Goal: Information Seeking & Learning: Compare options

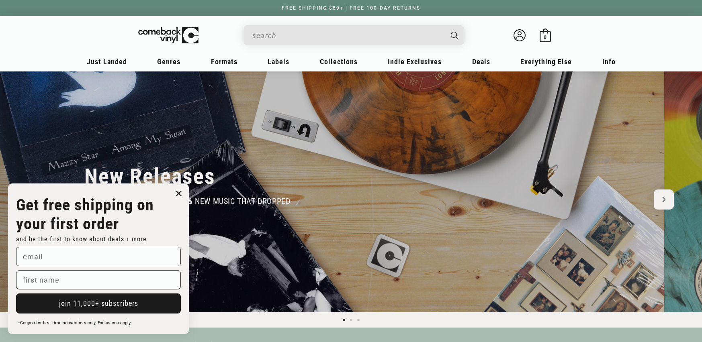
click at [323, 33] on input "When autocomplete results are available use up and down arrows to review and en…" at bounding box center [347, 35] width 190 height 16
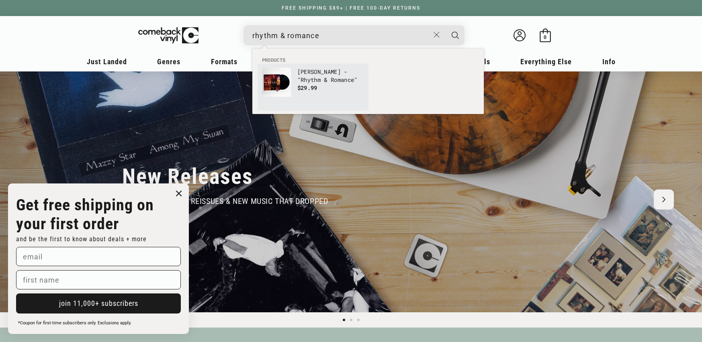
type input "rhythm & romance"
click at [318, 88] on p "$29.99" at bounding box center [330, 88] width 67 height 8
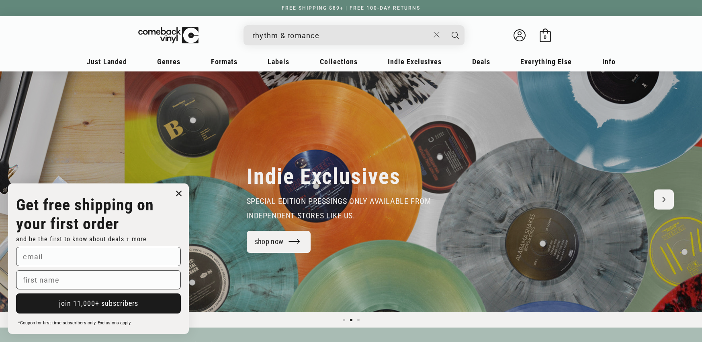
scroll to position [0, 655]
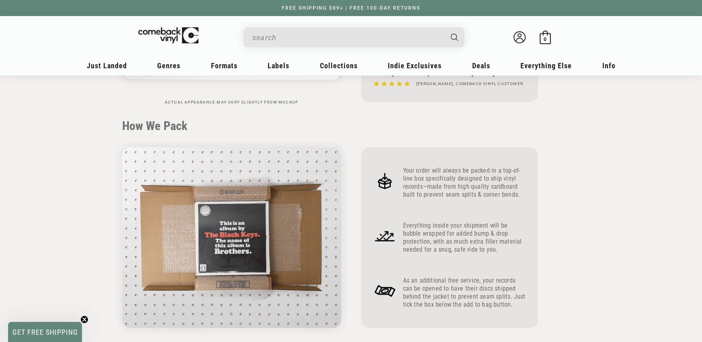
scroll to position [251, 0]
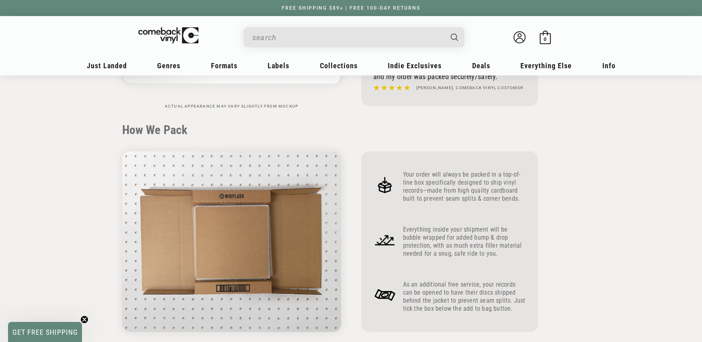
click at [323, 40] on input "When autocomplete results are available use up and down arrows to review and en…" at bounding box center [347, 37] width 190 height 16
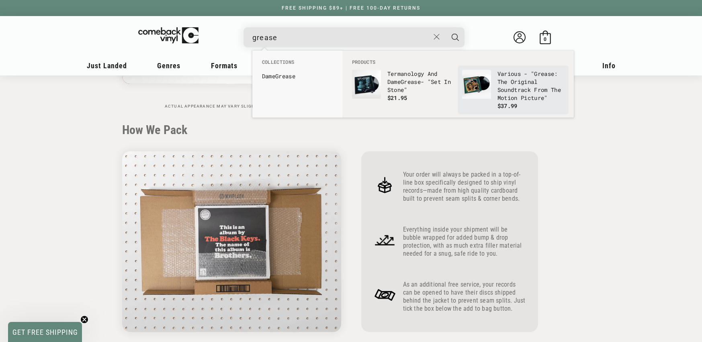
type input "grease"
click at [488, 97] on img "Products" at bounding box center [476, 84] width 29 height 29
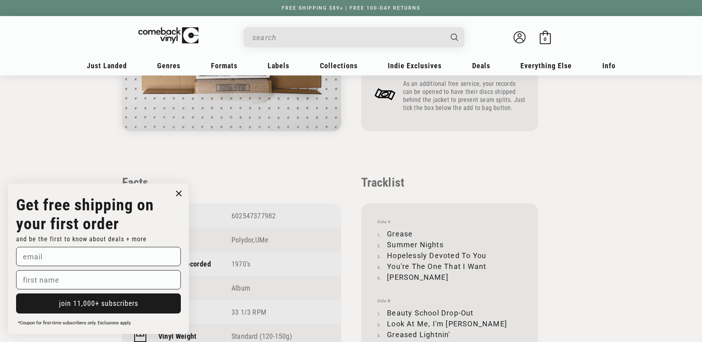
scroll to position [566, 0]
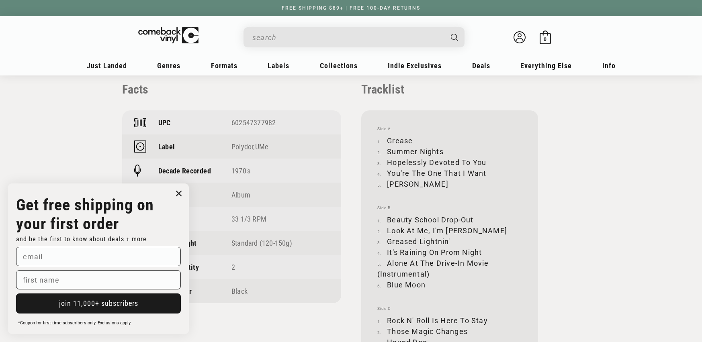
click at [252, 127] on div "602547377982" at bounding box center [280, 122] width 98 height 8
copy div "602547377982"
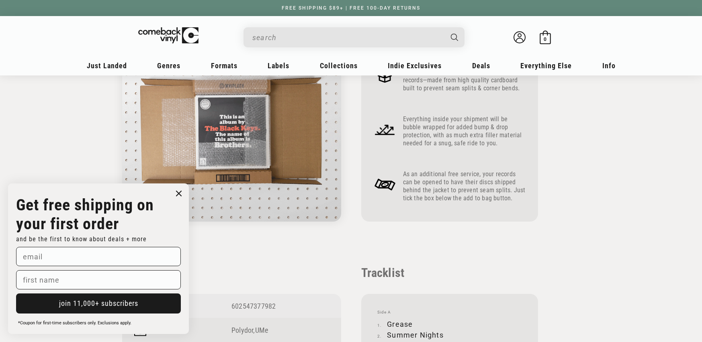
scroll to position [381, 0]
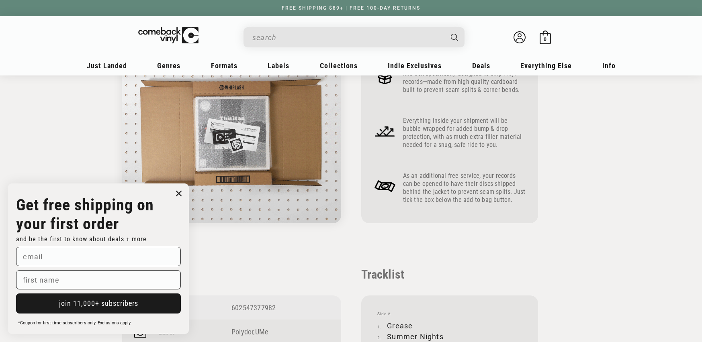
click at [291, 35] on input "When autocomplete results are available use up and down arrows to review and en…" at bounding box center [347, 37] width 190 height 16
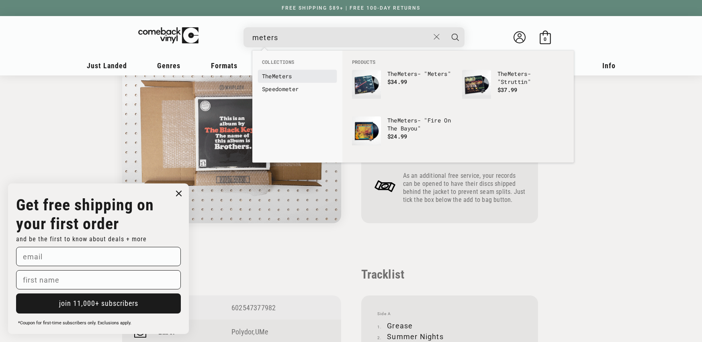
type input "meters"
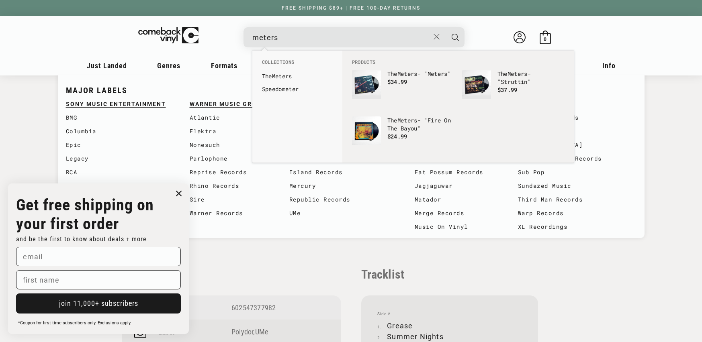
click at [279, 74] on b "Meters" at bounding box center [282, 76] width 20 height 8
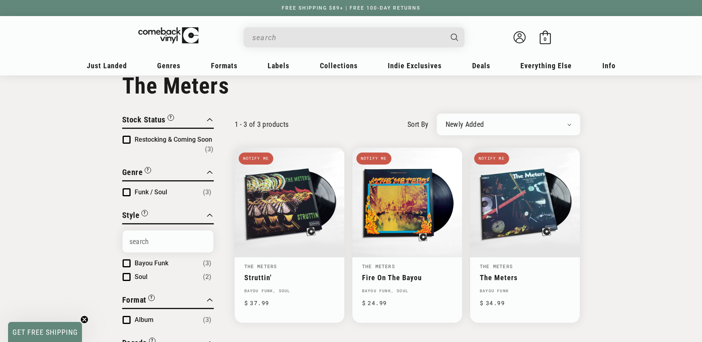
scroll to position [25, 0]
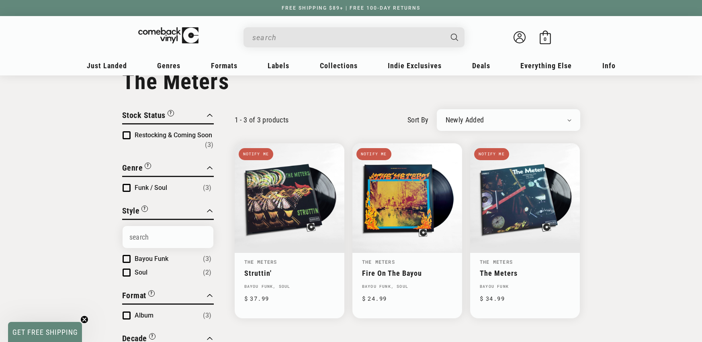
click at [296, 36] on input "When autocomplete results are available use up and down arrows to review and en…" at bounding box center [347, 37] width 190 height 16
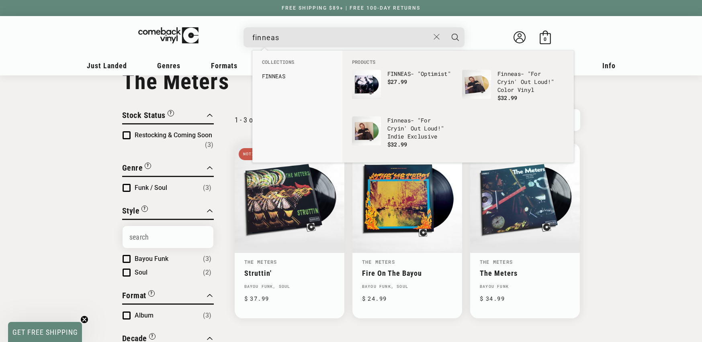
type input "finneas"
click at [272, 80] on link "FINNEAS" at bounding box center [297, 76] width 71 height 8
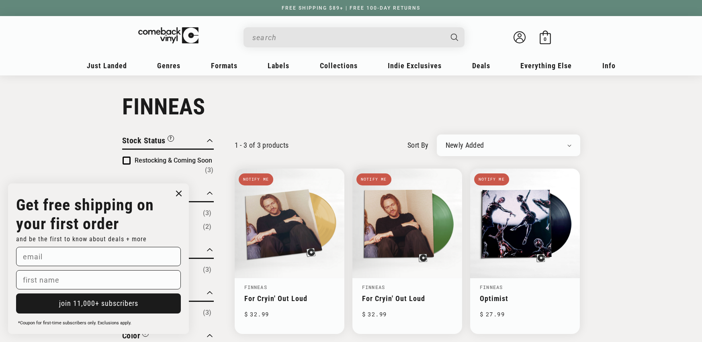
click at [262, 44] on input "When autocomplete results are available use up and down arrows to review and en…" at bounding box center [347, 37] width 190 height 16
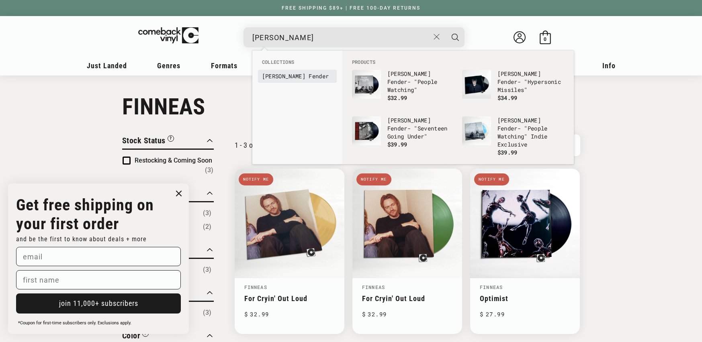
type input "sam fender"
click at [308, 75] on b "Fender" at bounding box center [318, 76] width 20 height 8
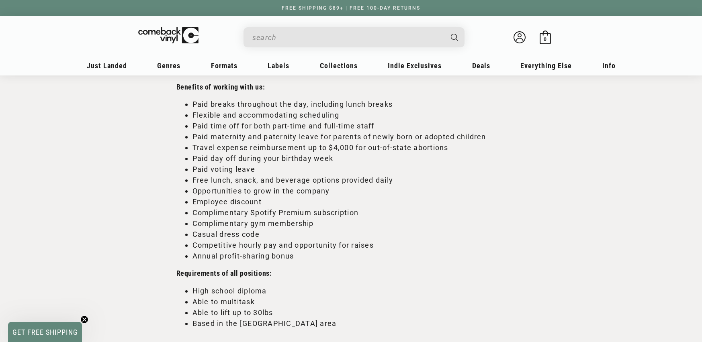
scroll to position [521, 0]
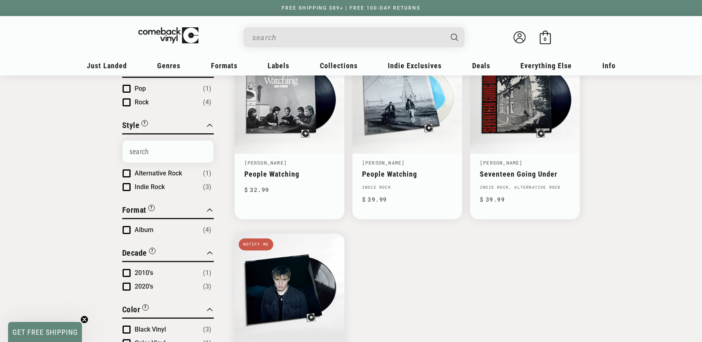
scroll to position [176, 0]
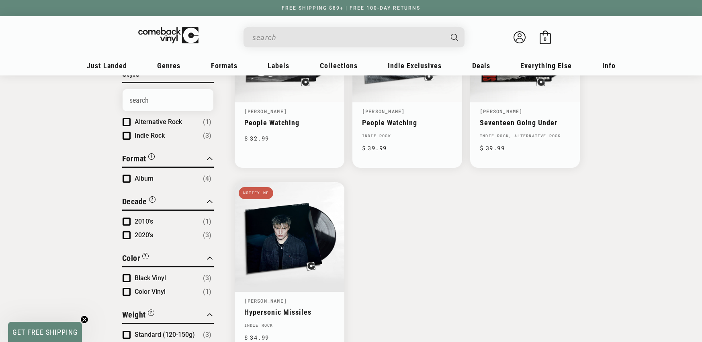
click at [295, 41] on input "When autocomplete results are available use up and down arrows to review and en…" at bounding box center [347, 37] width 190 height 16
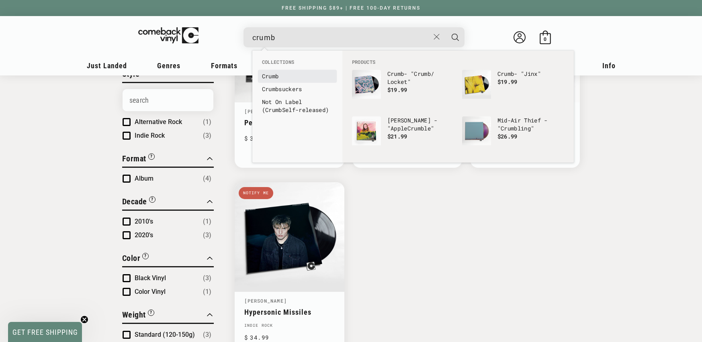
type input "crumb"
click at [264, 76] on b "Crumb" at bounding box center [270, 76] width 17 height 8
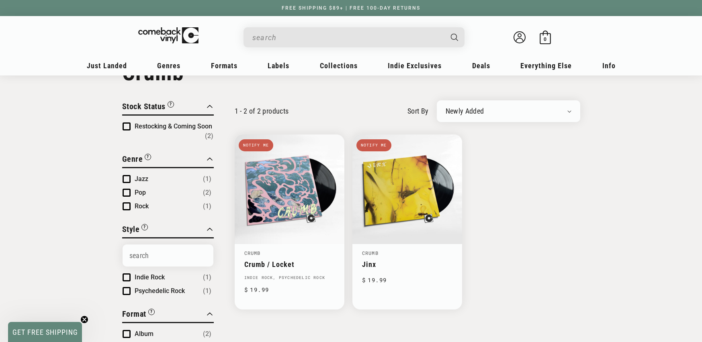
scroll to position [35, 0]
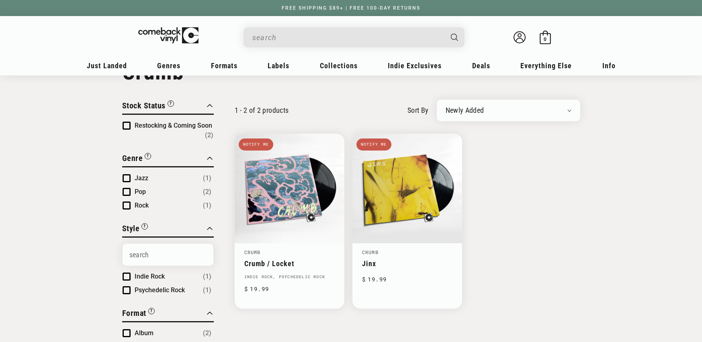
click at [263, 28] on div "Search" at bounding box center [357, 36] width 213 height 19
click at [263, 37] on input "When autocomplete results are available use up and down arrows to review and en…" at bounding box center [347, 37] width 190 height 16
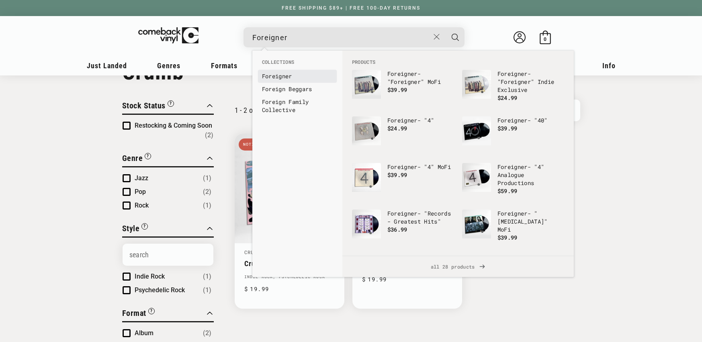
type input "Foreigner"
click at [273, 76] on b "Foreigner" at bounding box center [277, 76] width 30 height 8
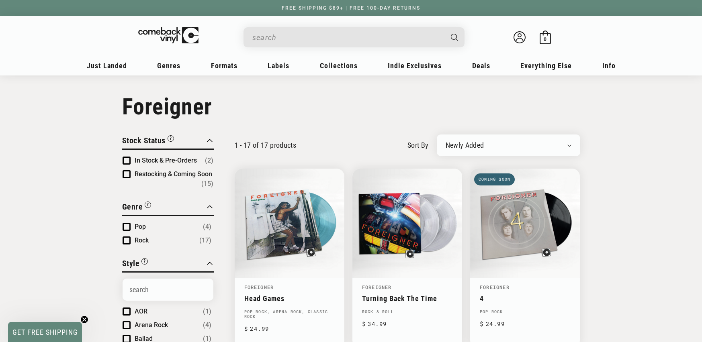
click at [158, 157] on span "In Stock & Pre-Orders" at bounding box center [166, 161] width 62 height 8
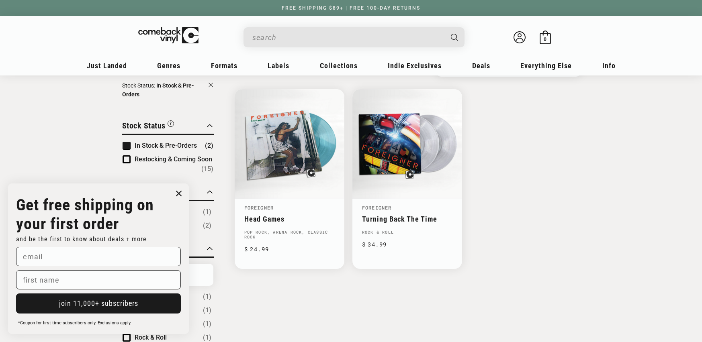
scroll to position [95, 0]
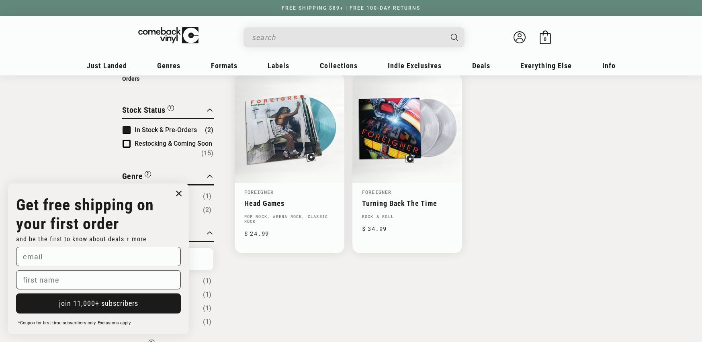
click at [125, 125] on li "In Stock & Pre-Orders (2)" at bounding box center [168, 130] width 91 height 10
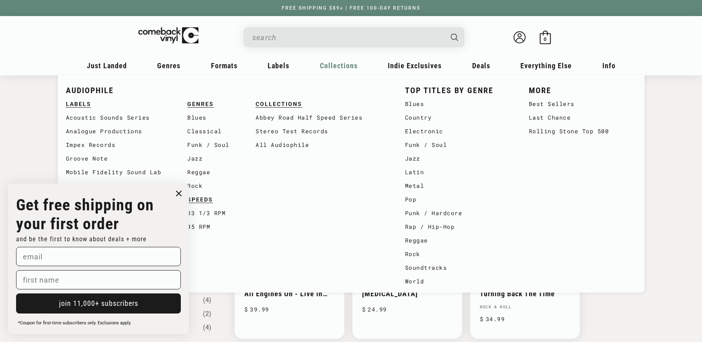
scroll to position [262, 0]
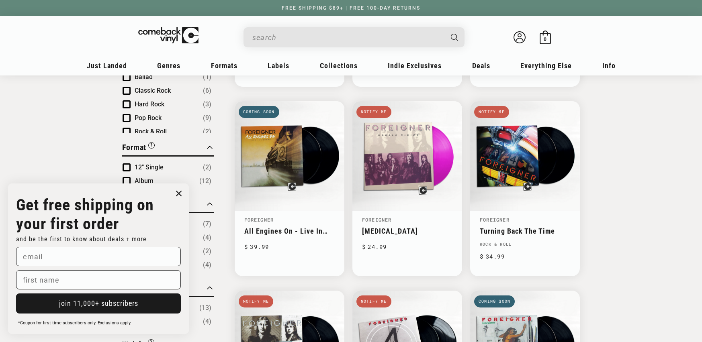
click at [179, 197] on circle "Close dialog" at bounding box center [179, 194] width 12 height 12
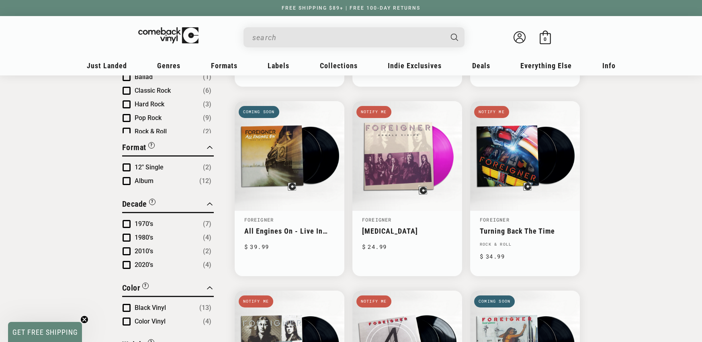
drag, startPoint x: 280, startPoint y: 39, endPoint x: 273, endPoint y: 39, distance: 7.2
click at [280, 39] on input "When autocomplete results are available use up and down arrows to review and en…" at bounding box center [347, 37] width 190 height 16
paste input "0753088750878"
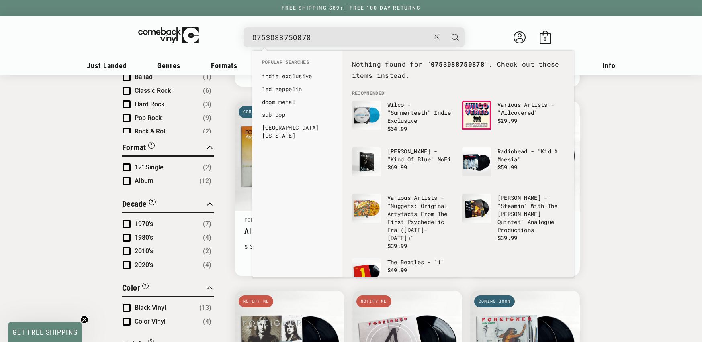
click at [257, 39] on input "0753088750878" at bounding box center [340, 37] width 177 height 16
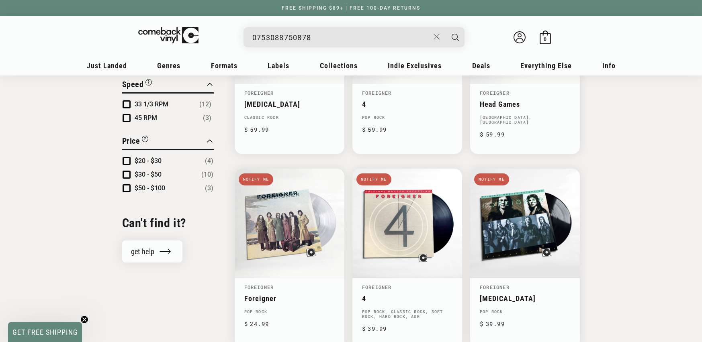
scroll to position [578, 0]
click at [298, 45] on input "0753088750878" at bounding box center [340, 37] width 177 height 16
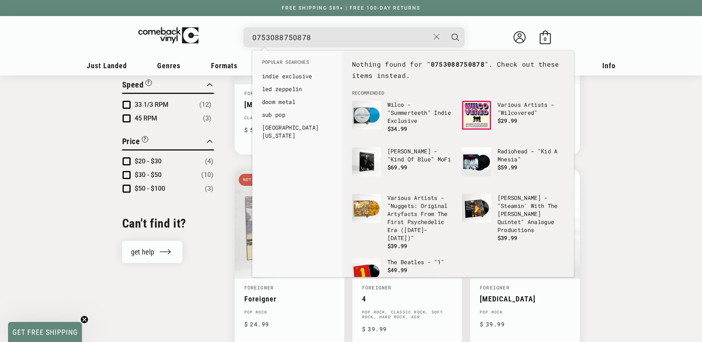
click at [298, 45] on input "0753088750878" at bounding box center [340, 37] width 177 height 16
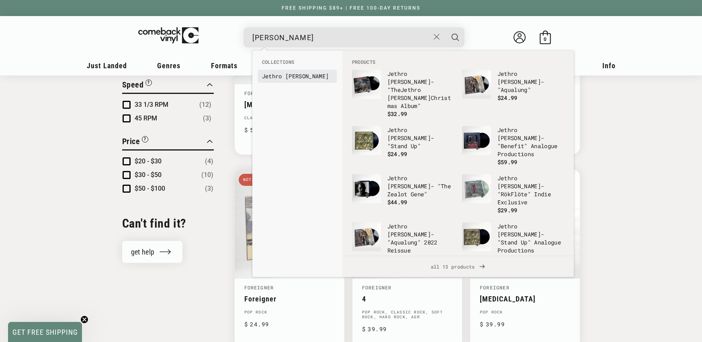
type input "jethro tull"
click at [290, 75] on b "Tull" at bounding box center [306, 76] width 43 height 8
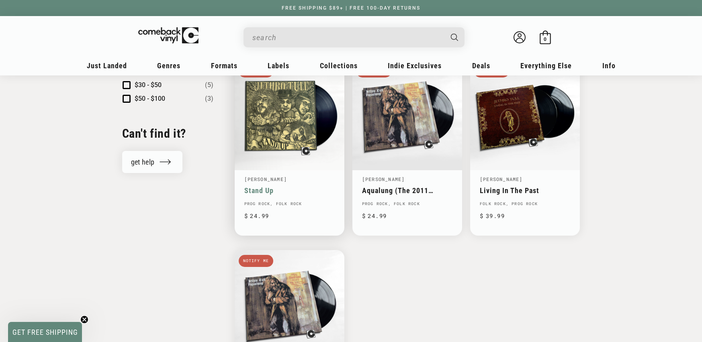
scroll to position [637, 0]
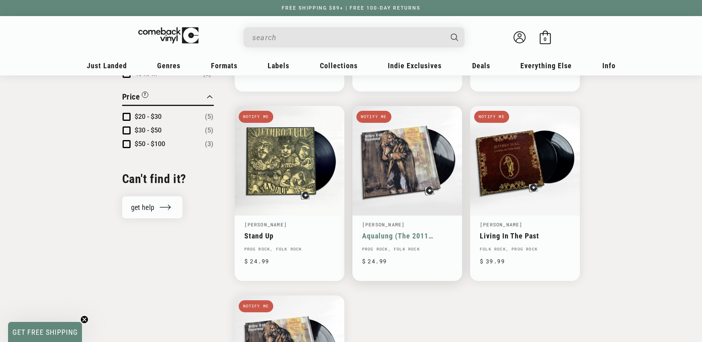
click at [410, 232] on link "Aqualung (The 2011 [PERSON_NAME] Stereo Remix)" at bounding box center [407, 236] width 90 height 8
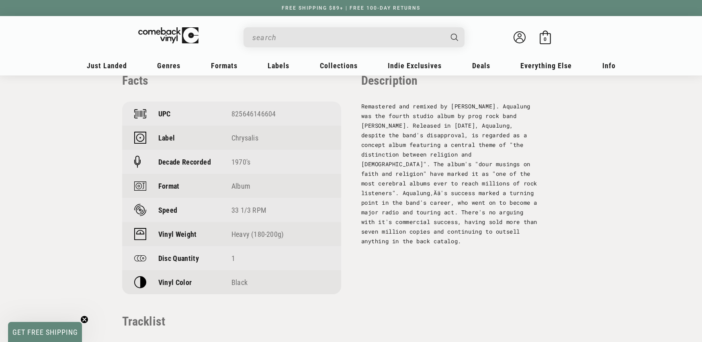
scroll to position [592, 0]
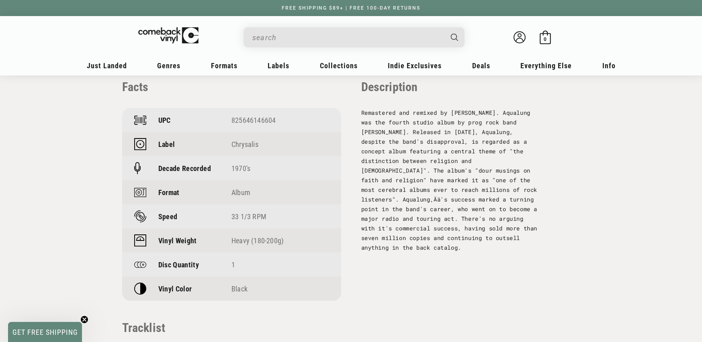
click at [256, 122] on div "825646146604" at bounding box center [280, 120] width 98 height 8
click at [256, 123] on div "825646146604" at bounding box center [280, 120] width 98 height 8
copy div "825646146604"
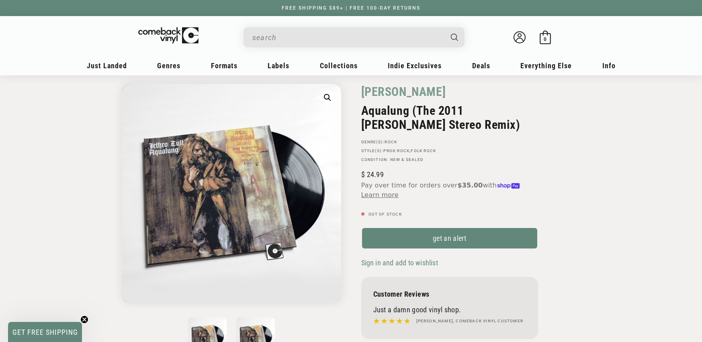
scroll to position [32, 0]
click at [276, 36] on input "When autocomplete results are available use up and down arrows to review and en…" at bounding box center [347, 37] width 190 height 16
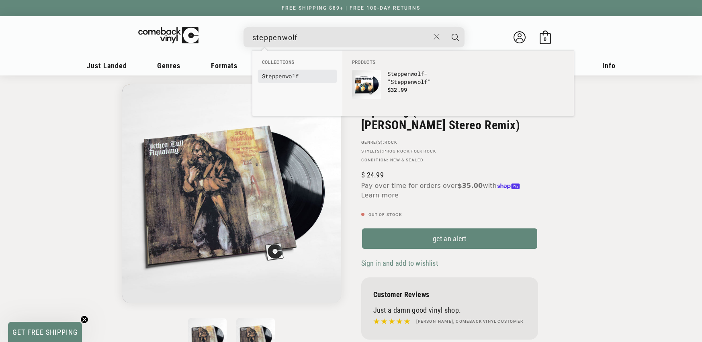
type input "steppenwolf"
click at [286, 74] on b "Steppenwolf" at bounding box center [280, 76] width 37 height 8
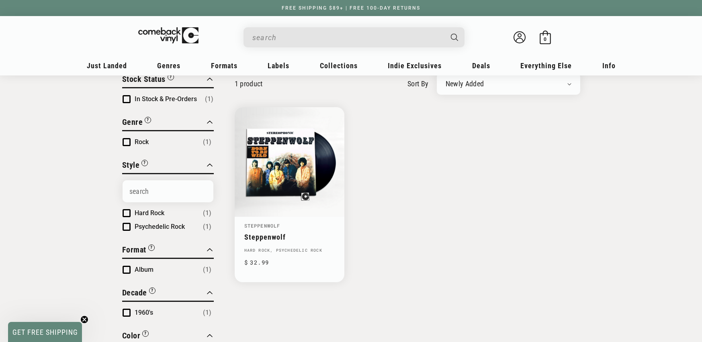
scroll to position [98, 0]
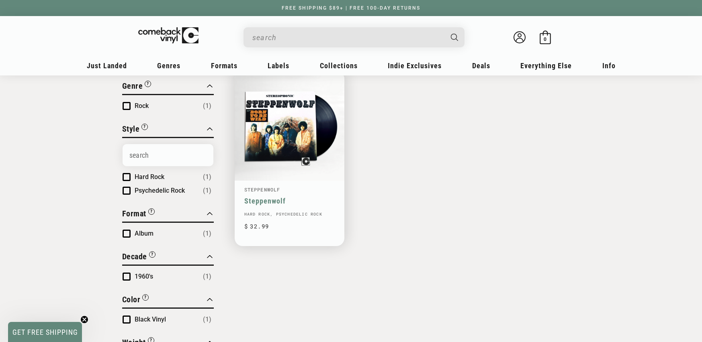
click at [328, 197] on link "Steppenwolf" at bounding box center [289, 201] width 90 height 8
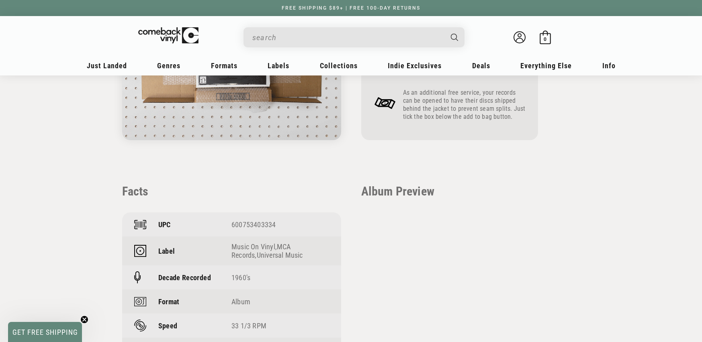
scroll to position [605, 0]
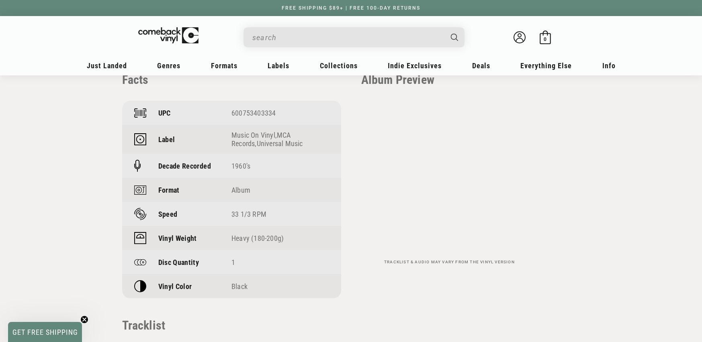
click at [283, 37] on input "When autocomplete results are available use up and down arrows to review and en…" at bounding box center [347, 37] width 190 height 16
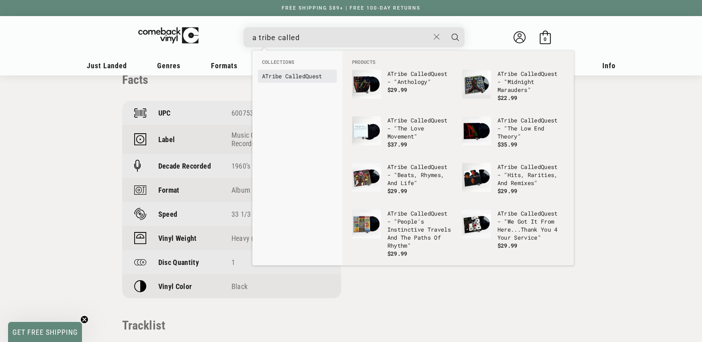
type input "a tribe called"
click at [305, 78] on b "Called" at bounding box center [295, 76] width 20 height 8
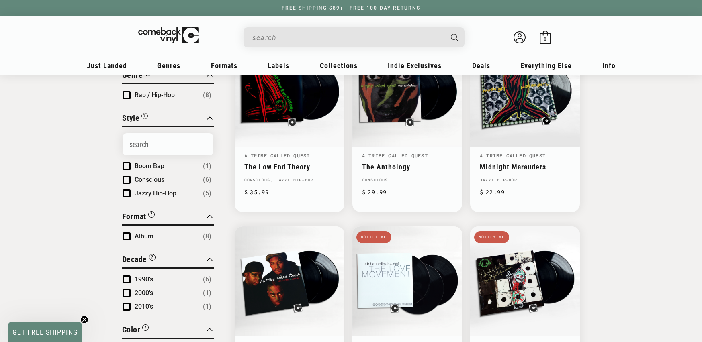
scroll to position [78, 0]
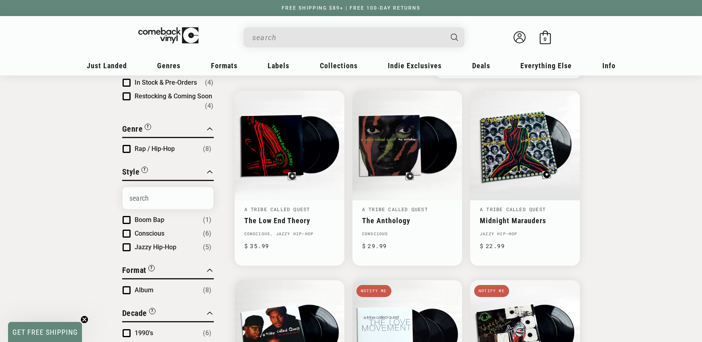
click at [274, 47] on div "Search" at bounding box center [353, 37] width 221 height 20
click at [276, 42] on input "When autocomplete results are available use up and down arrows to review and en…" at bounding box center [347, 37] width 190 height 16
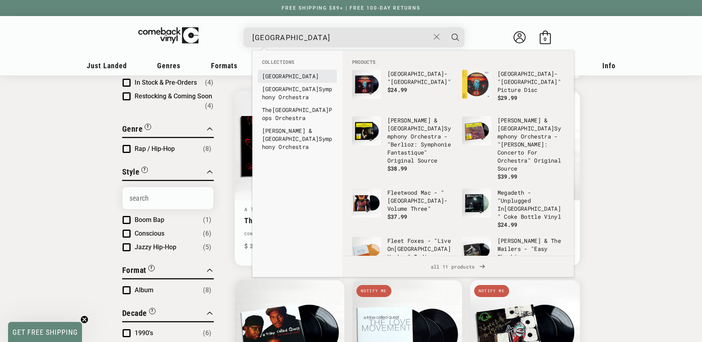
type input "boston"
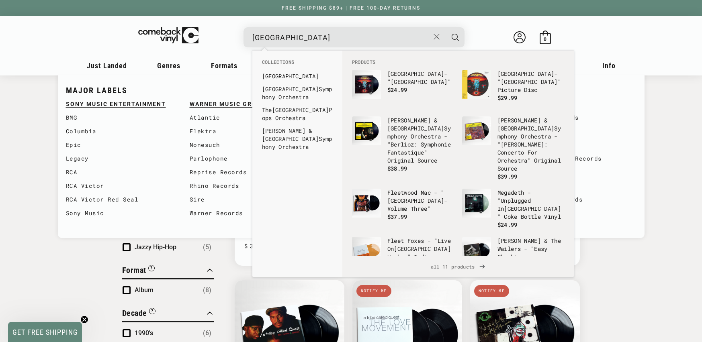
click at [268, 74] on b "Boston" at bounding box center [290, 76] width 57 height 8
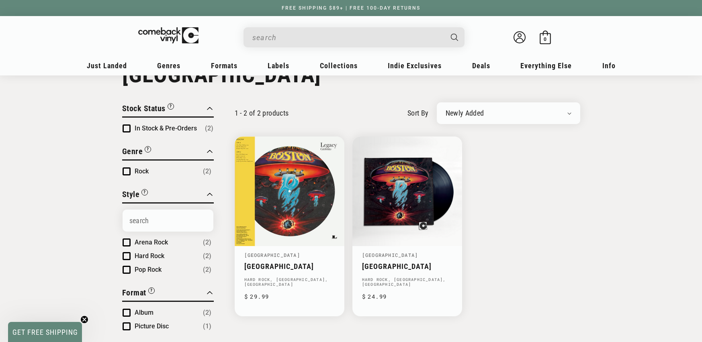
scroll to position [41, 0]
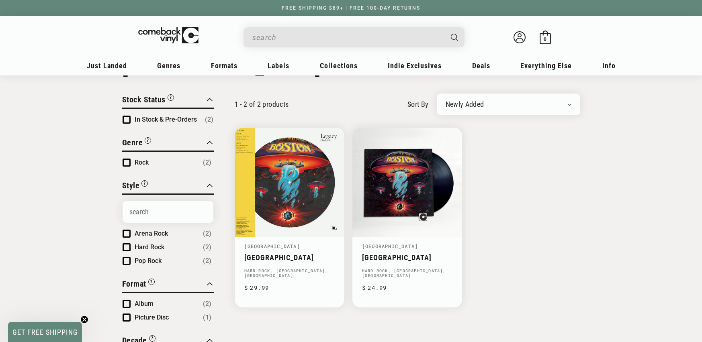
click at [333, 42] on input "When autocomplete results are available use up and down arrows to review and en…" at bounding box center [347, 37] width 190 height 16
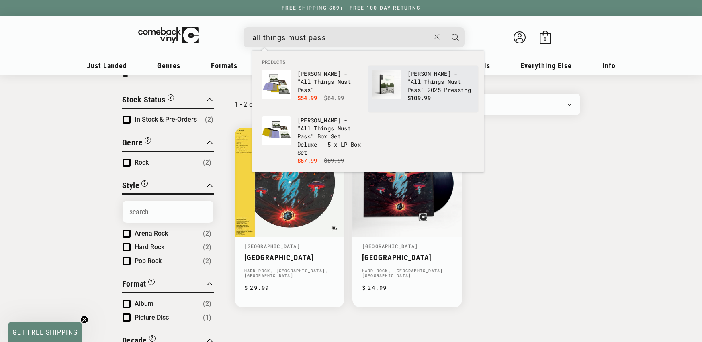
type input "all things must pass"
click at [424, 84] on b "Things" at bounding box center [434, 82] width 20 height 8
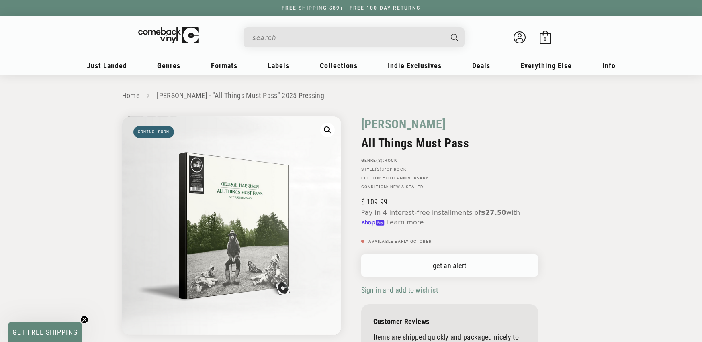
click at [480, 270] on link "get an alert" at bounding box center [449, 266] width 177 height 22
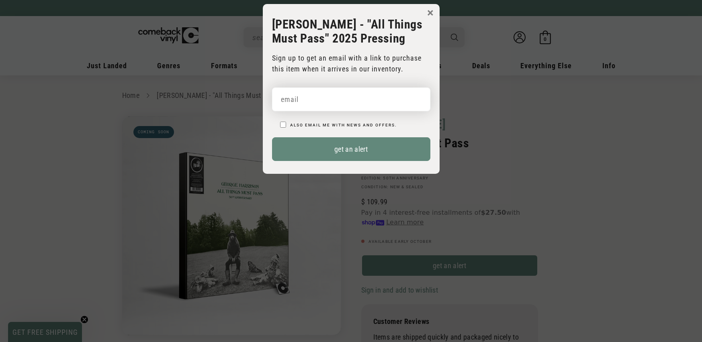
click at [367, 94] on input "email" at bounding box center [351, 100] width 158 height 24
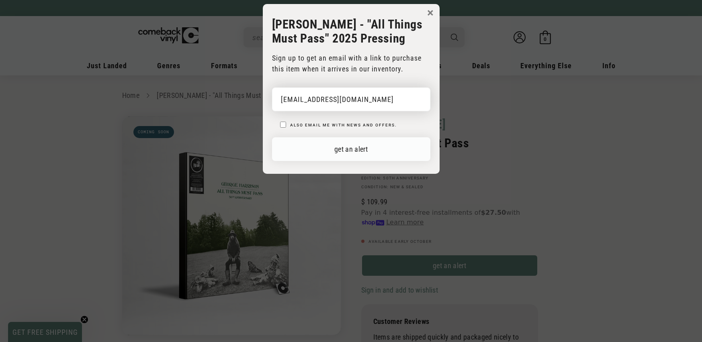
type input "dhuckeba44@gmail.com"
click at [408, 145] on button "get an alert" at bounding box center [351, 149] width 158 height 24
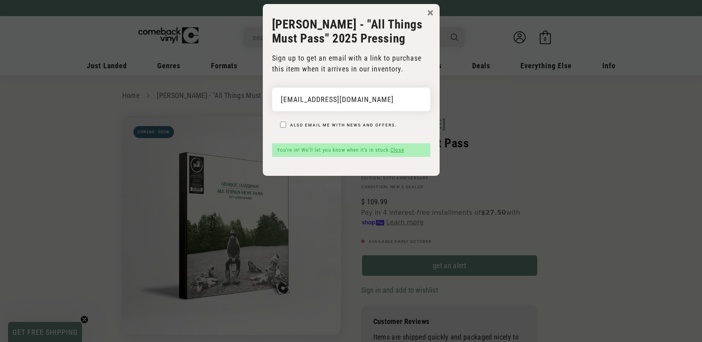
click at [428, 12] on button "×" at bounding box center [430, 13] width 6 height 12
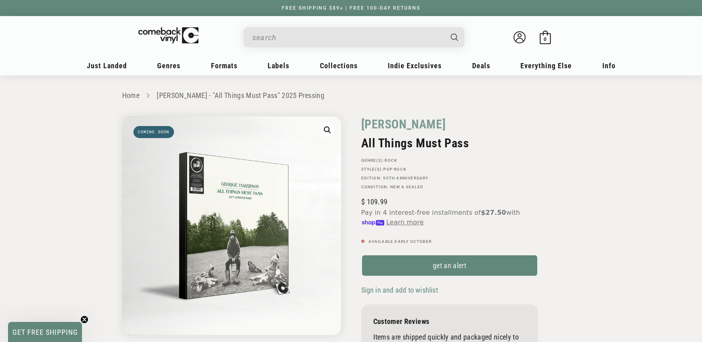
click at [299, 33] on input "When autocomplete results are available use up and down arrows to review and en…" at bounding box center [347, 37] width 190 height 16
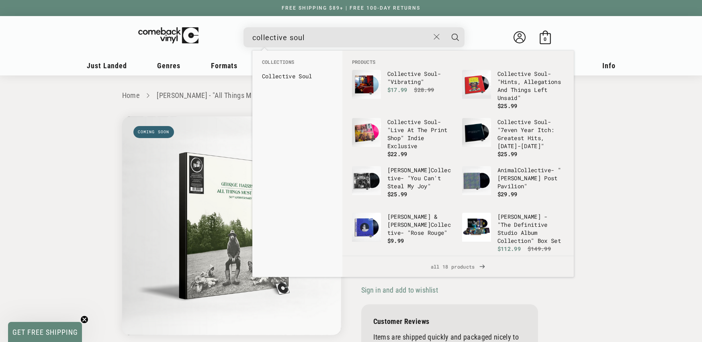
type input "collective soul"
click at [445, 27] on button "Search" at bounding box center [455, 37] width 20 height 20
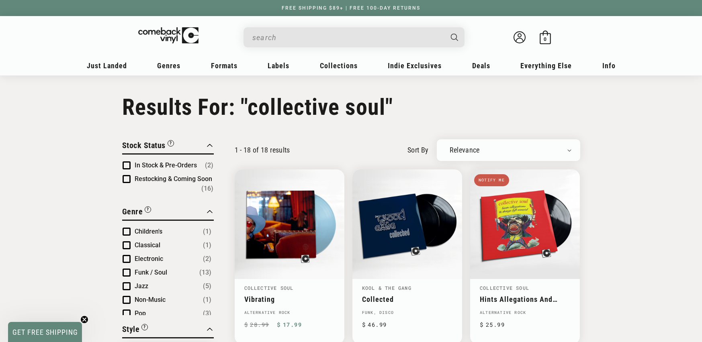
type input "collective soul"
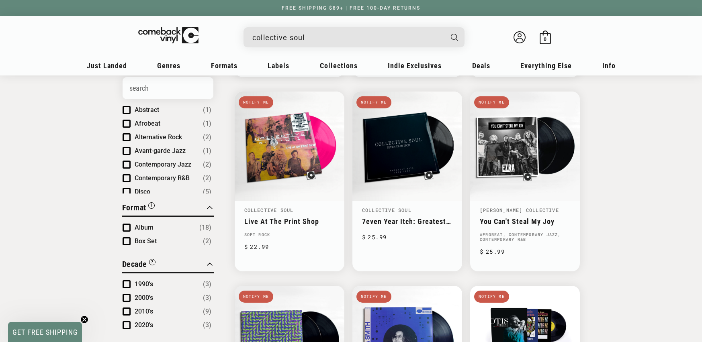
scroll to position [142, 0]
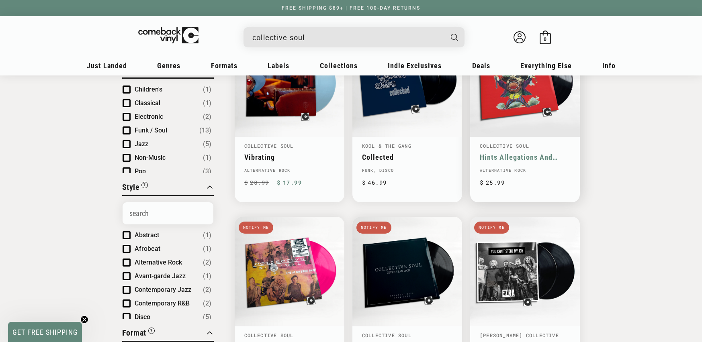
click at [554, 153] on link "Hints Allegations And Things Left Unsaid" at bounding box center [525, 157] width 90 height 8
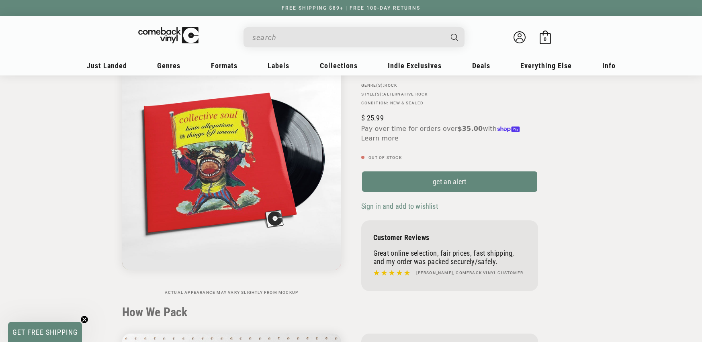
scroll to position [44, 0]
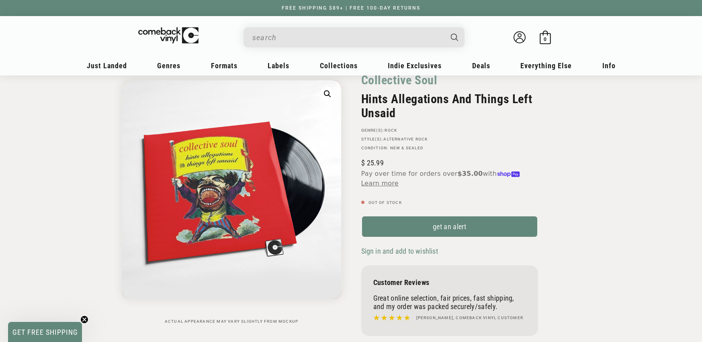
paste input "0888072524187"
drag, startPoint x: 276, startPoint y: 36, endPoint x: 270, endPoint y: 37, distance: 5.6
click at [276, 36] on input "When autocomplete results are available use up and down arrows to review and en…" at bounding box center [347, 37] width 190 height 16
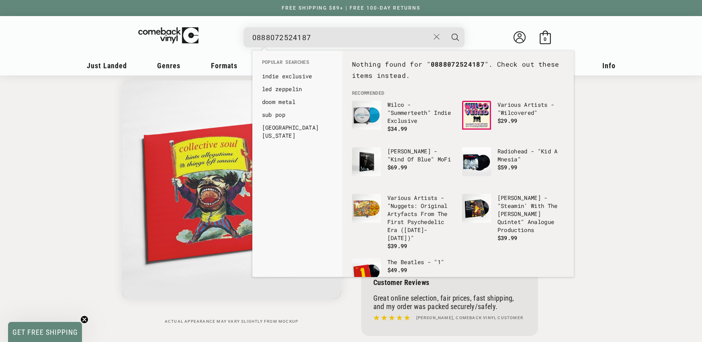
click at [259, 37] on input "0888072524187" at bounding box center [340, 37] width 177 height 16
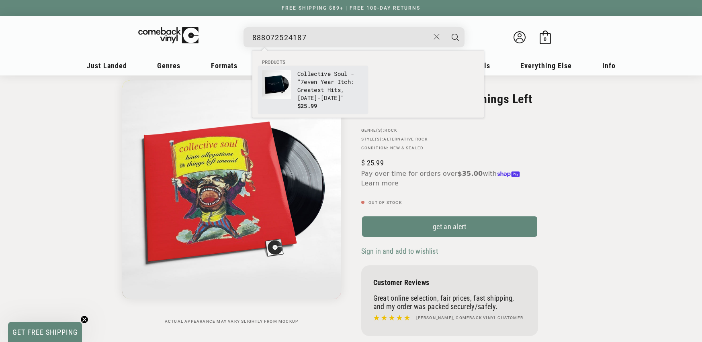
type input "888072524187"
click at [329, 77] on p "Collective Soul - "7even Year Itch: Greatest Hits, [DATE]-[DATE]"" at bounding box center [330, 86] width 67 height 32
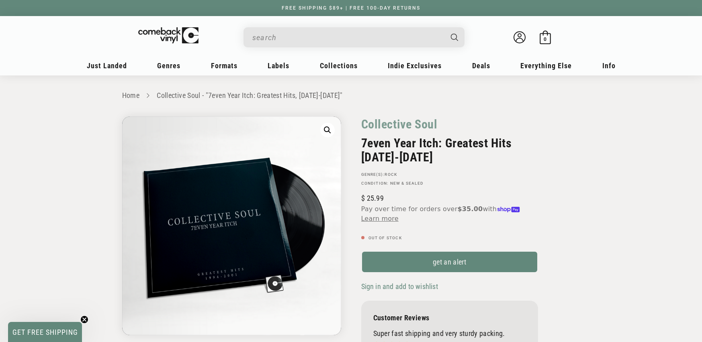
click at [318, 31] on input "When autocomplete results are available use up and down arrows to review and en…" at bounding box center [347, 37] width 190 height 16
paste input "075678626654"
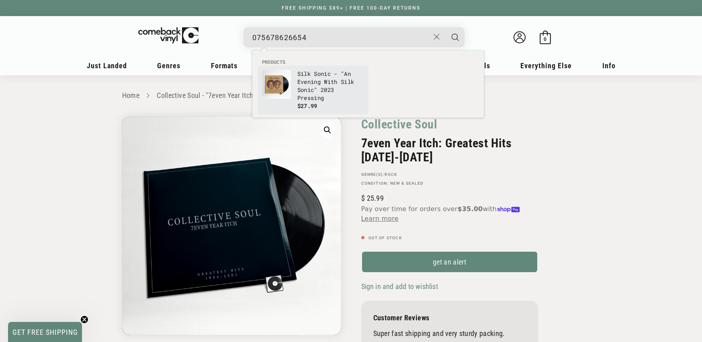
type input "075678626654"
click at [323, 75] on p "Silk Sonic - "An Evening With Silk Sonic" 2023 Pressing" at bounding box center [330, 86] width 67 height 32
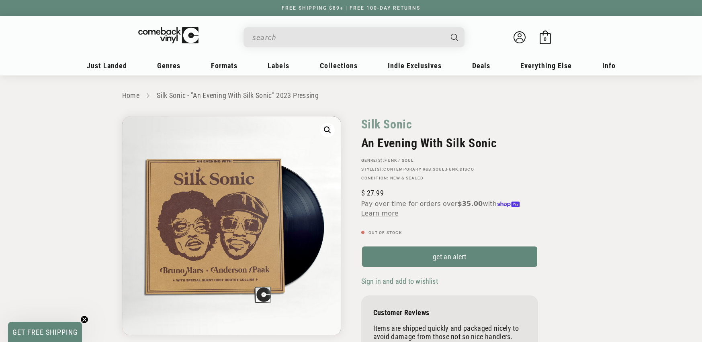
click at [289, 36] on input "When autocomplete results are available use up and down arrows to review and en…" at bounding box center [347, 37] width 190 height 16
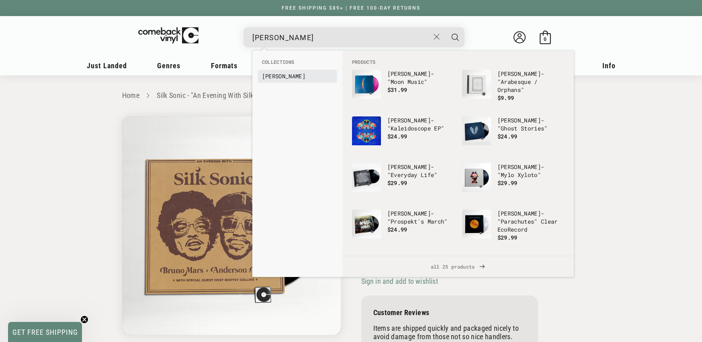
type input "coldplay"
click at [275, 78] on b "Coldplay" at bounding box center [283, 76] width 43 height 8
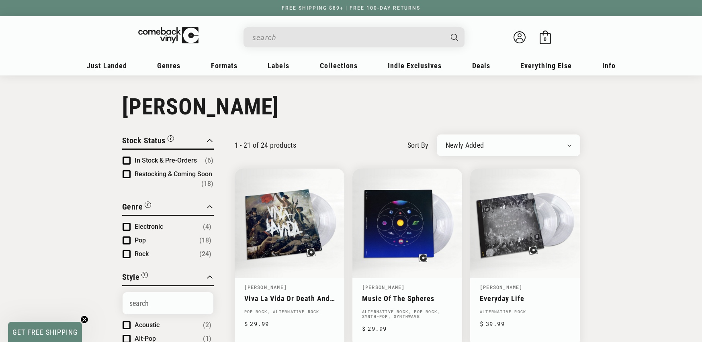
click at [288, 42] on input "When autocomplete results are available use up and down arrows to review and en…" at bounding box center [347, 37] width 190 height 16
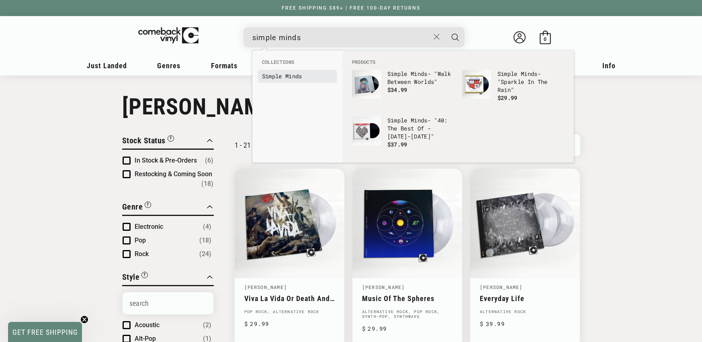
type input "simple minds"
click at [271, 73] on b "Simple" at bounding box center [272, 76] width 20 height 8
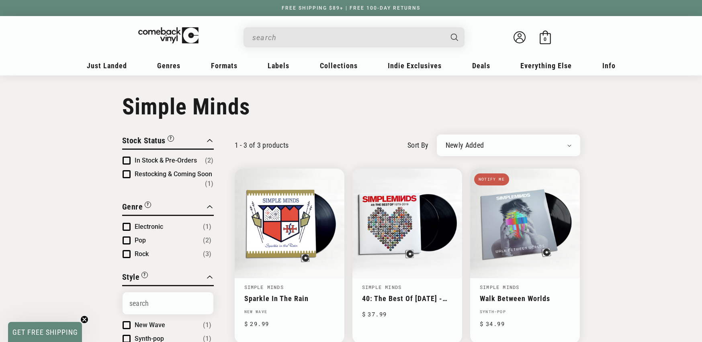
scroll to position [76, 0]
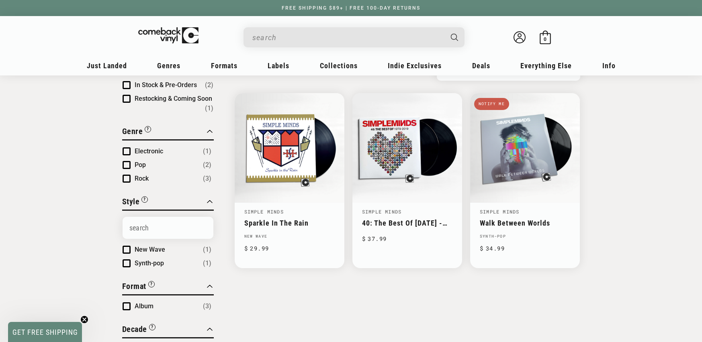
click at [282, 32] on input "When autocomplete results are available use up and down arrows to review and en…" at bounding box center [347, 37] width 190 height 16
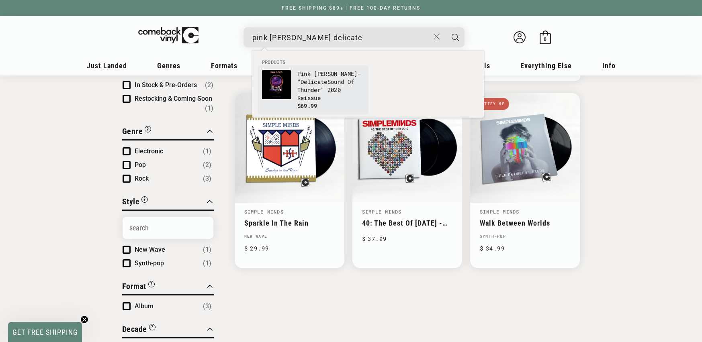
type input "pink floyd delicate"
click at [306, 108] on span "$69.99" at bounding box center [307, 106] width 20 height 8
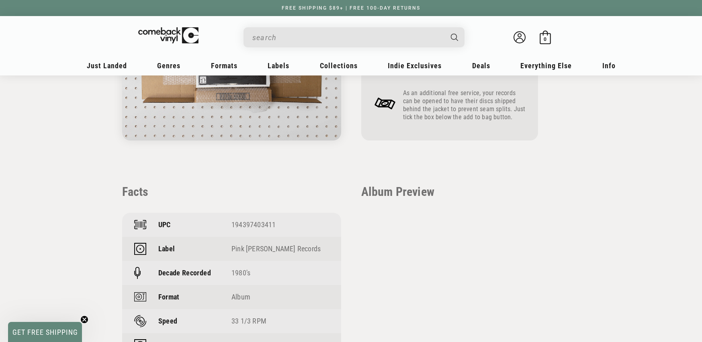
scroll to position [449, 0]
click at [263, 222] on div "194397403411" at bounding box center [280, 225] width 98 height 8
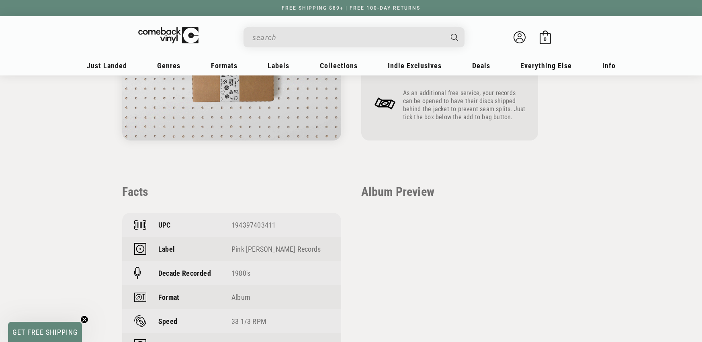
click at [263, 222] on div "194397403411" at bounding box center [280, 225] width 98 height 8
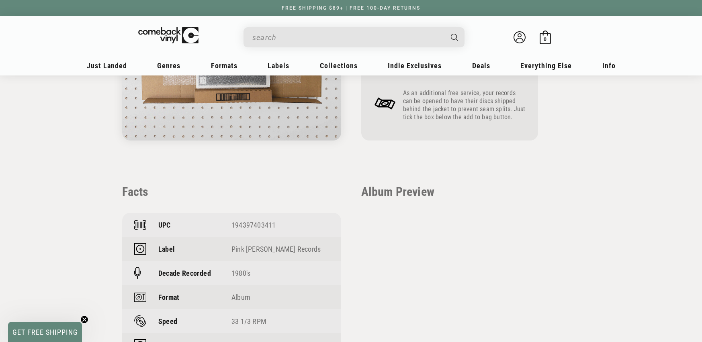
copy div "194397403411"
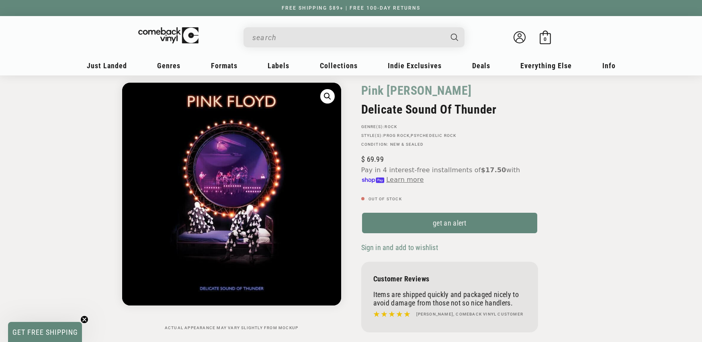
scroll to position [0, 0]
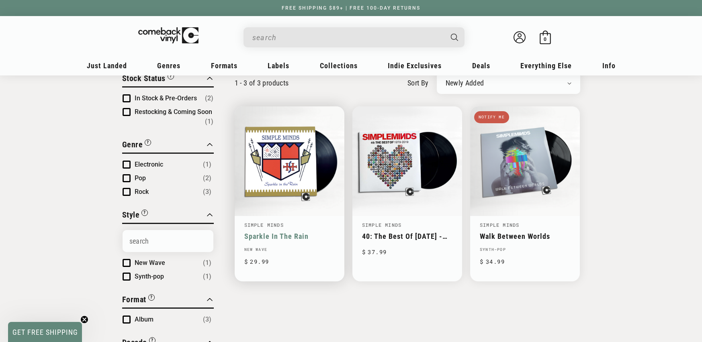
scroll to position [116, 0]
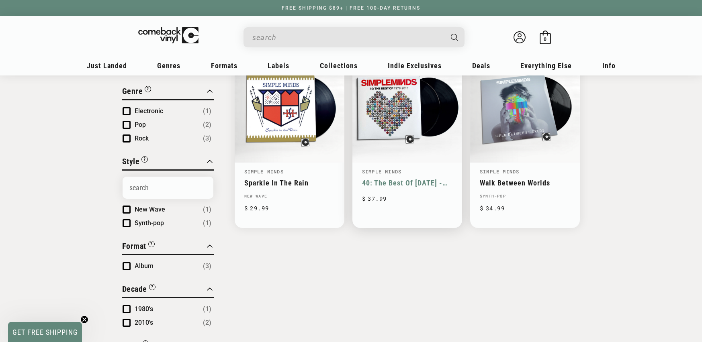
click at [443, 179] on link "40: The Best Of [DATE] -[DATE]" at bounding box center [407, 183] width 90 height 8
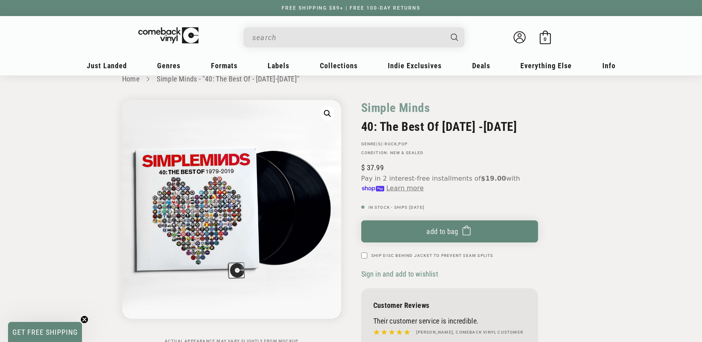
scroll to position [19, 0]
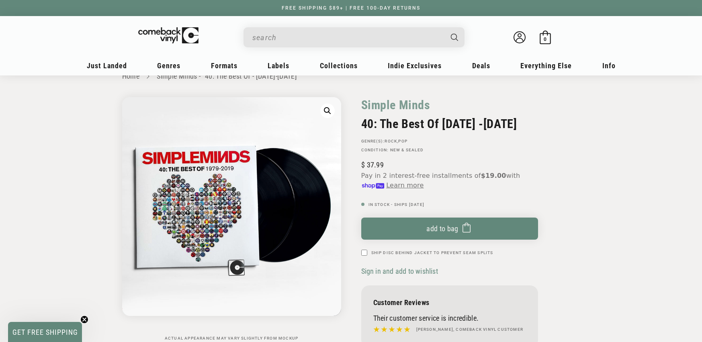
click at [299, 35] on input "When autocomplete results are available use up and down arrows to review and en…" at bounding box center [347, 37] width 190 height 16
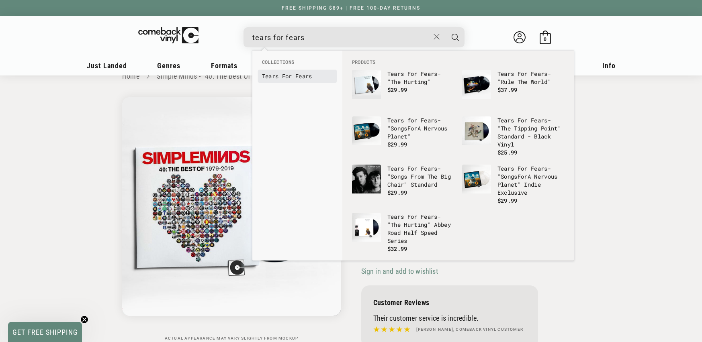
type input "tears for fears"
click at [288, 77] on b "For" at bounding box center [287, 76] width 10 height 8
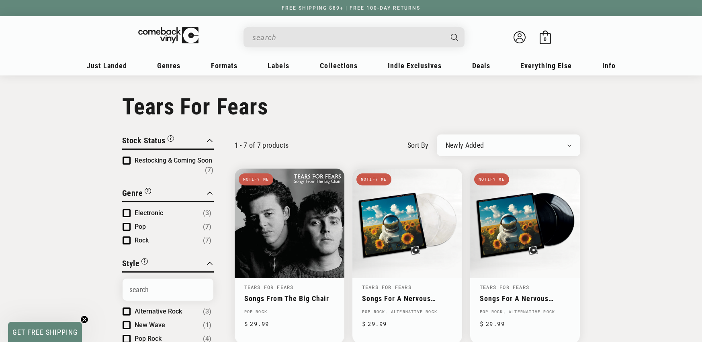
click at [309, 30] on input "When autocomplete results are available use up and down arrows to review and en…" at bounding box center [347, 37] width 190 height 16
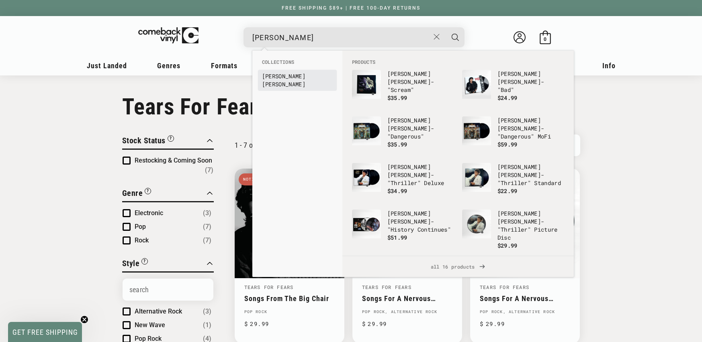
type input "michael jackson"
click at [304, 80] on b "Jackson" at bounding box center [283, 84] width 43 height 8
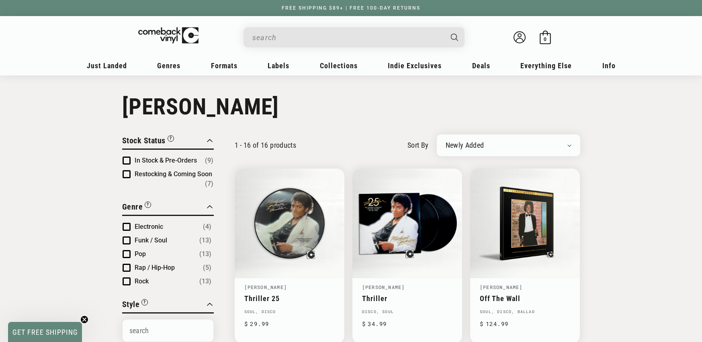
click at [280, 33] on input "When autocomplete results are available use up and down arrows to review and en…" at bounding box center [347, 37] width 190 height 16
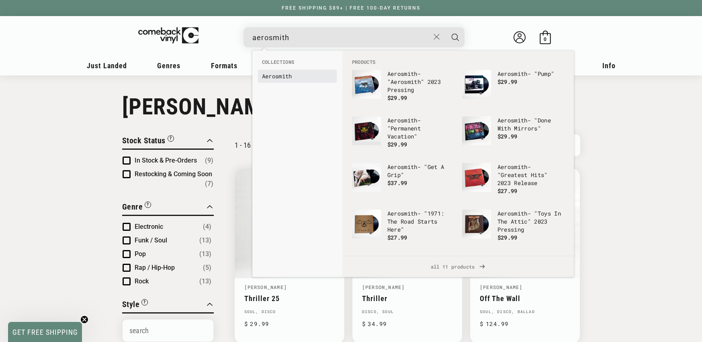
type input "aerosmith"
click at [272, 75] on b "Aerosmith" at bounding box center [277, 76] width 30 height 8
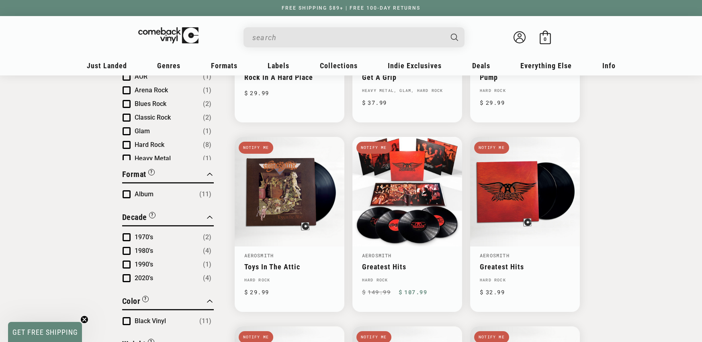
scroll to position [228, 0]
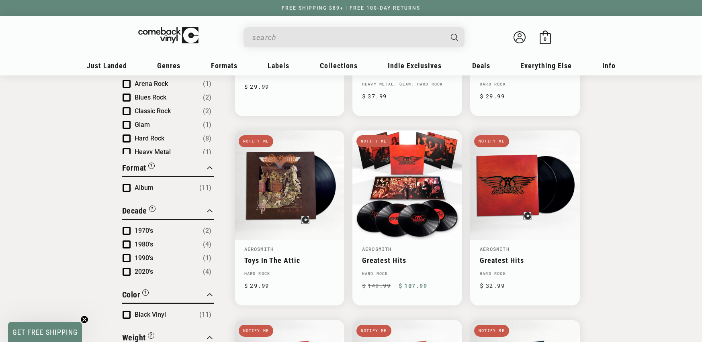
click at [300, 31] on input "When autocomplete results are available use up and down arrows to review and en…" at bounding box center [347, 37] width 190 height 16
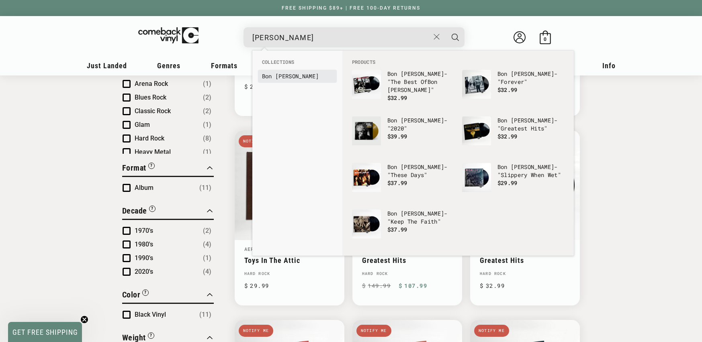
type input "bon jovi"
click at [271, 72] on b "Bon" at bounding box center [267, 76] width 10 height 8
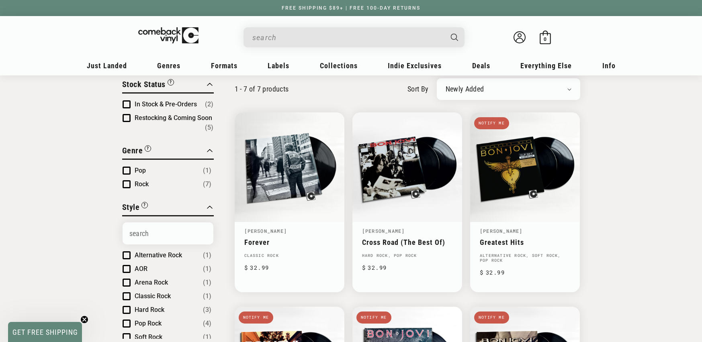
scroll to position [59, 0]
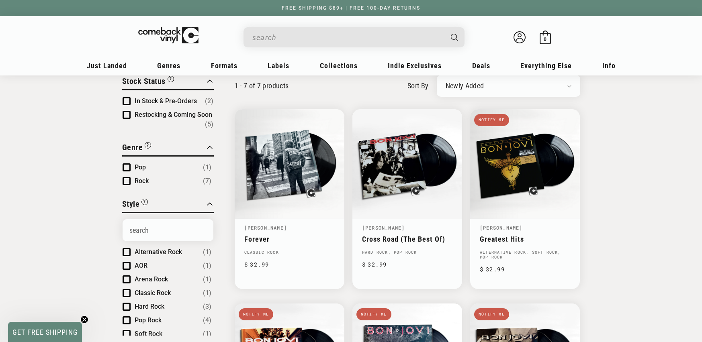
click at [295, 45] on input "When autocomplete results are available use up and down arrows to review and en…" at bounding box center [347, 37] width 190 height 16
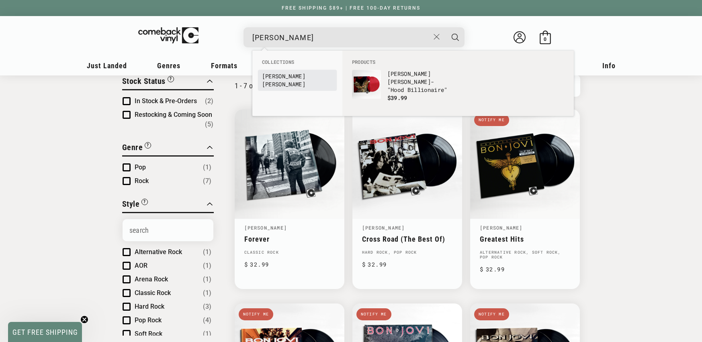
type input "rick ross"
click at [282, 80] on b "Ross" at bounding box center [283, 84] width 43 height 8
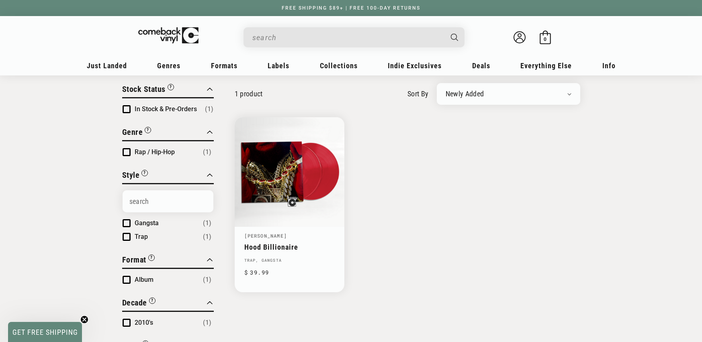
scroll to position [49, 0]
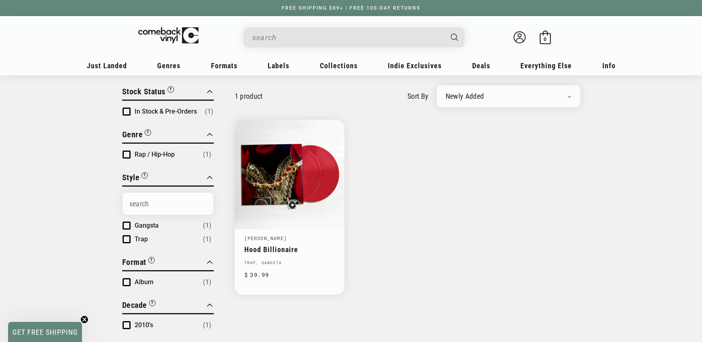
click at [295, 37] on input "When autocomplete results are available use up and down arrows to review and en…" at bounding box center [347, 37] width 190 height 16
paste input "602455794505"
type input "602455794505"
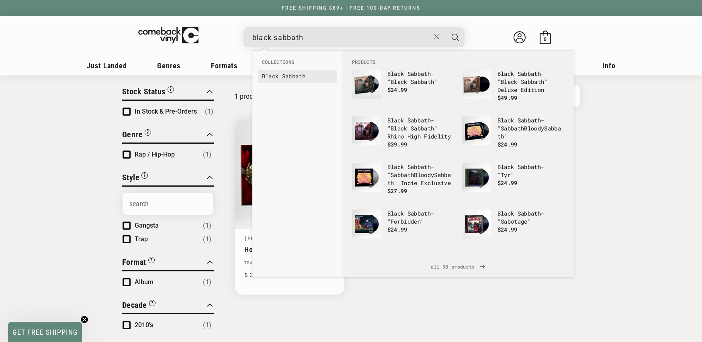
type input "black sabbath"
click at [288, 76] on b "Sabbath" at bounding box center [293, 76] width 23 height 8
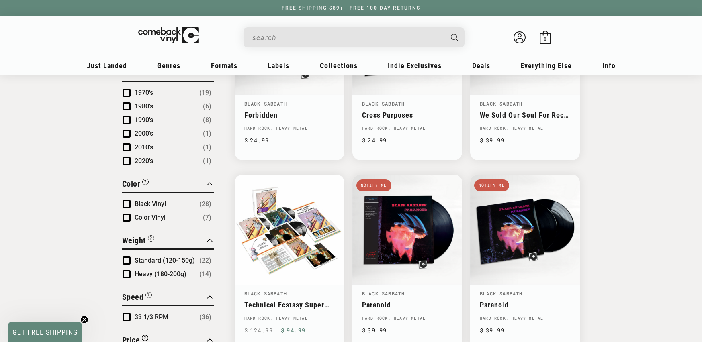
scroll to position [423, 0]
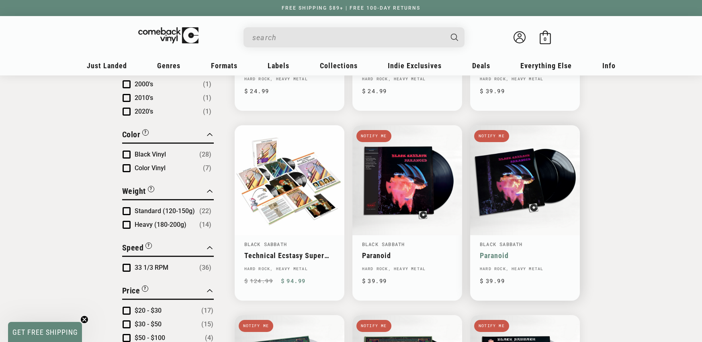
click at [517, 251] on link "Paranoid" at bounding box center [525, 255] width 90 height 8
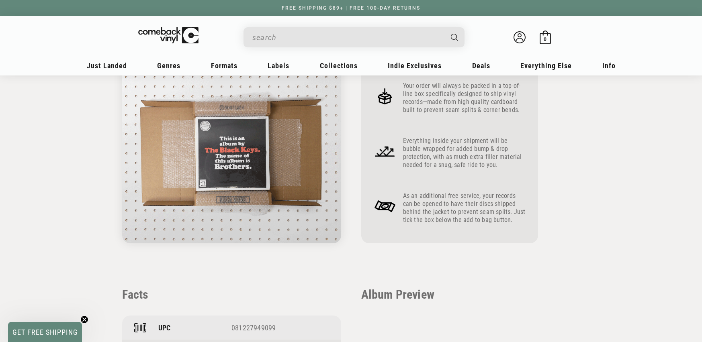
scroll to position [517, 0]
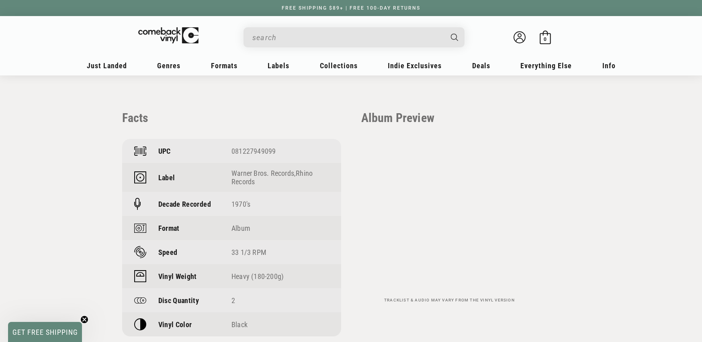
click at [259, 41] on input "When autocomplete results are available use up and down arrows to review and en…" at bounding box center [347, 37] width 190 height 16
paste input "0081227946708"
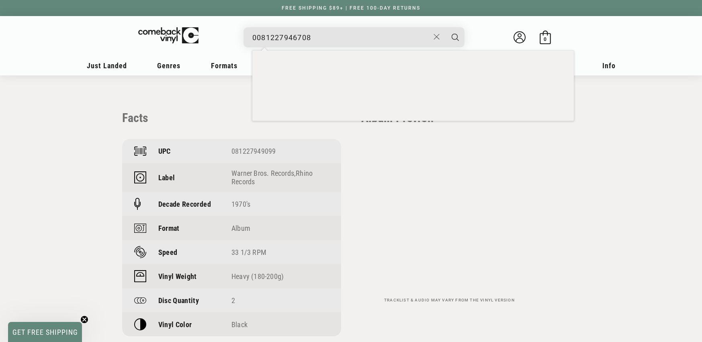
click at [256, 39] on input "0081227946708" at bounding box center [340, 37] width 177 height 16
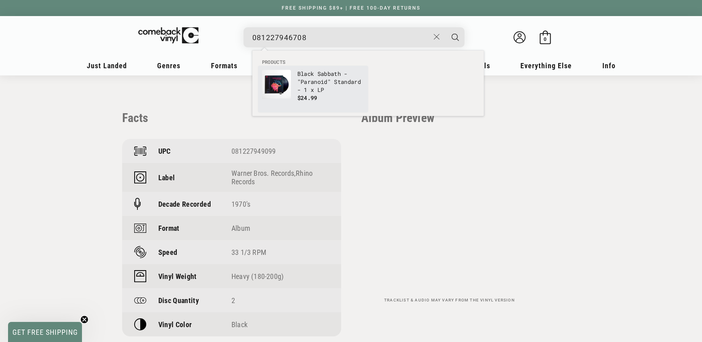
type input "081227946708"
click at [316, 81] on p "Black Sabbath - "Paranoid" Standard - 1 x LP" at bounding box center [330, 82] width 67 height 24
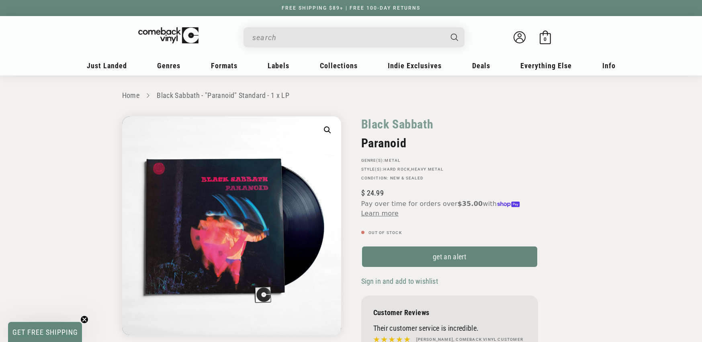
click at [334, 36] on input "When autocomplete results are available use up and down arrows to review and en…" at bounding box center [347, 37] width 190 height 16
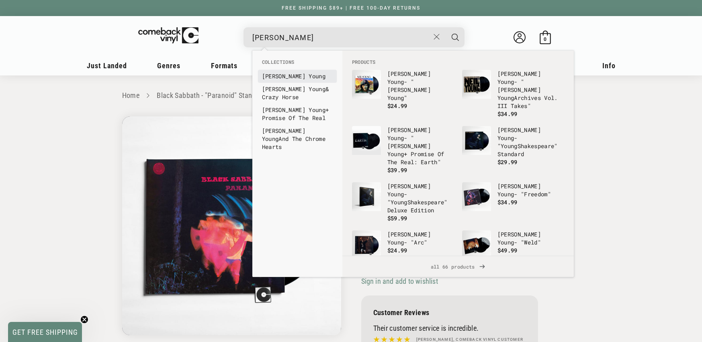
type input "neil young"
click at [308, 74] on b "Young" at bounding box center [316, 76] width 17 height 8
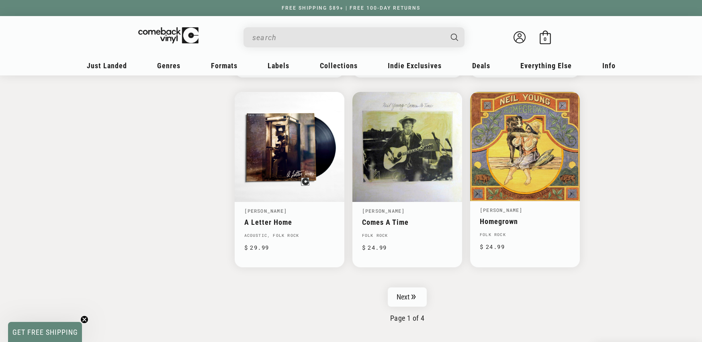
scroll to position [1263, 0]
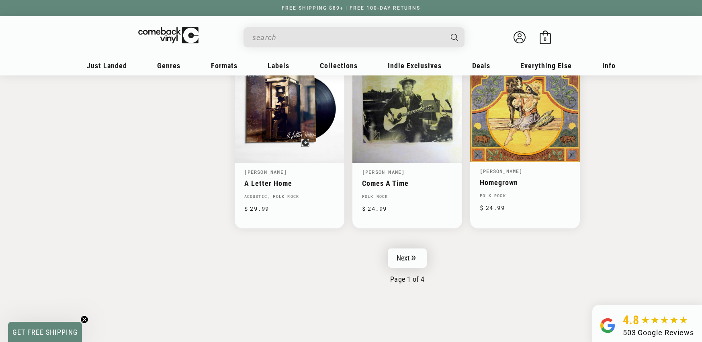
click at [407, 253] on link "Next" at bounding box center [407, 258] width 39 height 19
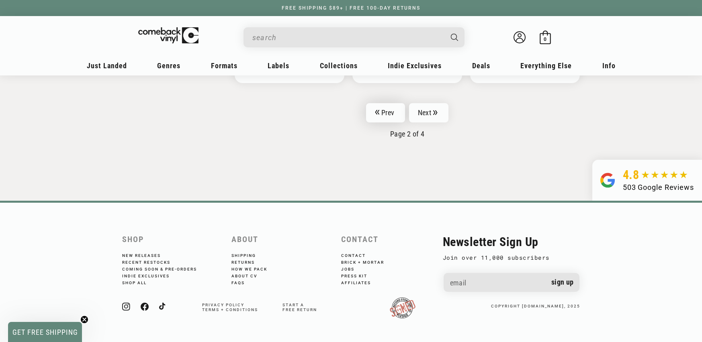
click at [378, 112] on icon "Pagination" at bounding box center [377, 112] width 4 height 5
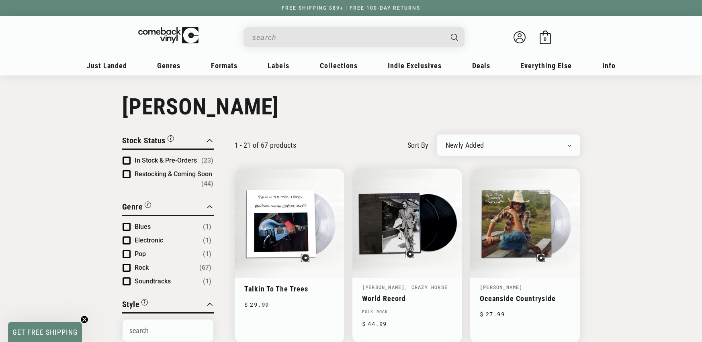
click at [308, 44] on input "When autocomplete results are available use up and down arrows to review and en…" at bounding box center [347, 37] width 190 height 16
paste input "093624972051"
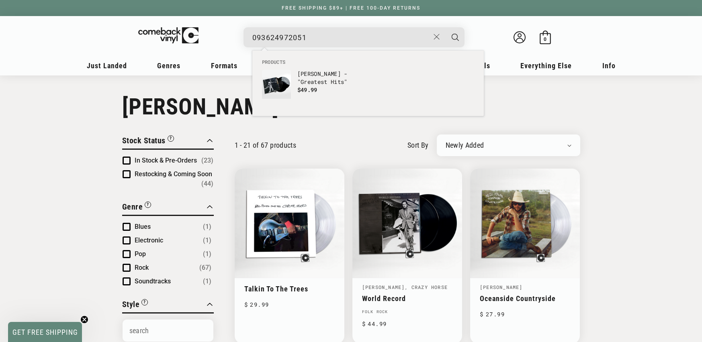
click at [313, 35] on input "093624972051" at bounding box center [340, 37] width 177 height 16
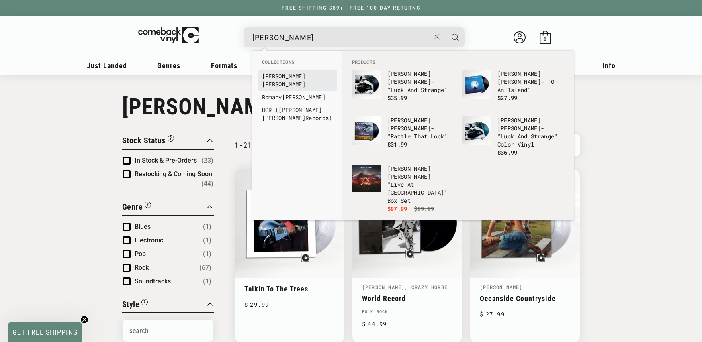
type input "gilmour"
click at [293, 80] on b "Gilmour" at bounding box center [283, 84] width 43 height 8
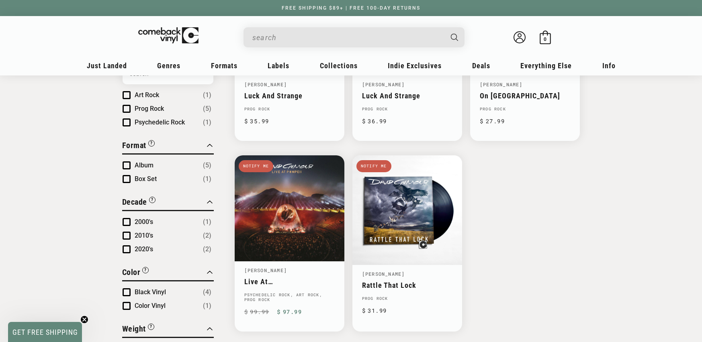
scroll to position [217, 0]
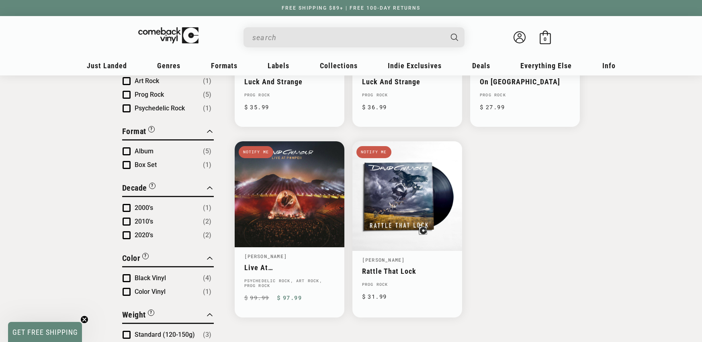
click at [317, 35] on input "When autocomplete results are available use up and down arrows to review and en…" at bounding box center [347, 37] width 190 height 16
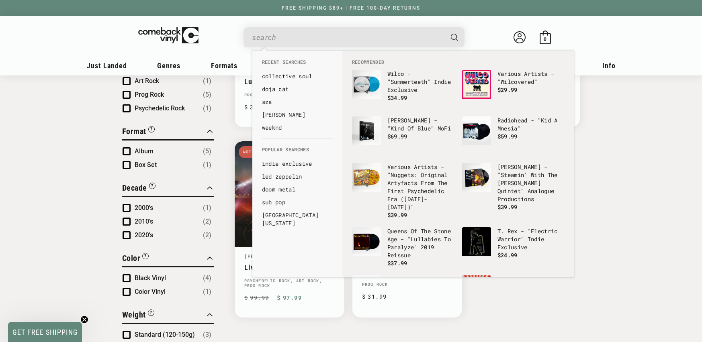
paste input "8436028696819"
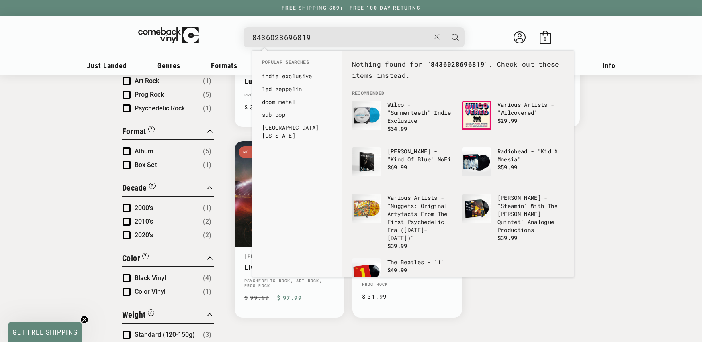
click at [344, 34] on input "8436028696819" at bounding box center [340, 37] width 177 height 16
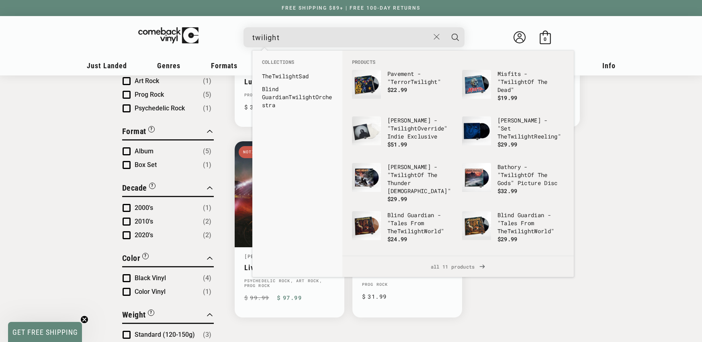
click at [310, 39] on input "twilight" at bounding box center [340, 37] width 177 height 16
type input "075678609077"
click at [445, 27] on button "Search" at bounding box center [455, 37] width 20 height 20
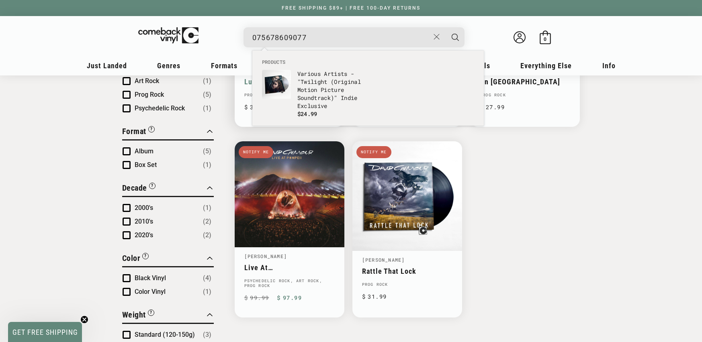
click at [333, 83] on p "Various Artists - "Twilight (Original Motion Picture Soundtrack)" Indie Exclusi…" at bounding box center [330, 90] width 67 height 40
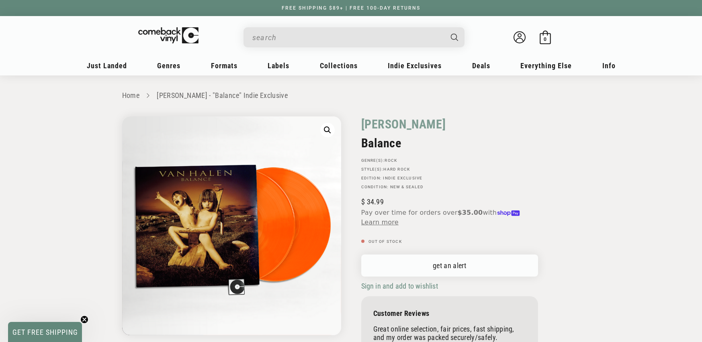
click at [453, 276] on link "get an alert" at bounding box center [449, 266] width 177 height 22
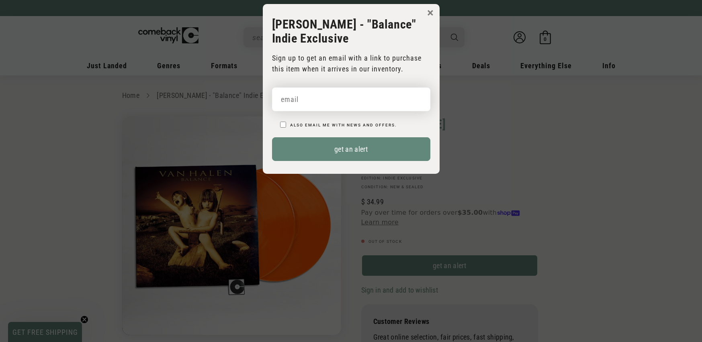
click at [326, 96] on input "email" at bounding box center [351, 100] width 158 height 24
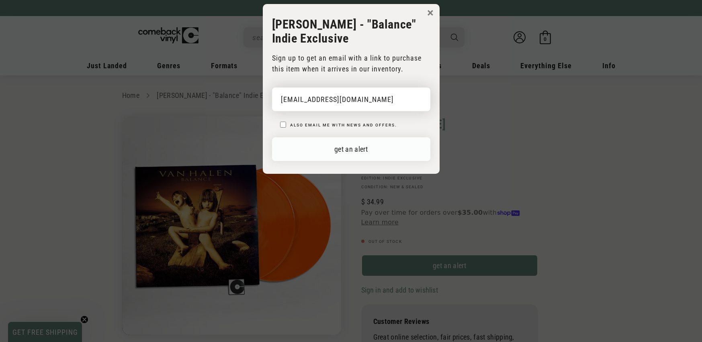
type input "idf1820@gmail.com"
click at [366, 151] on button "get an alert" at bounding box center [351, 149] width 158 height 24
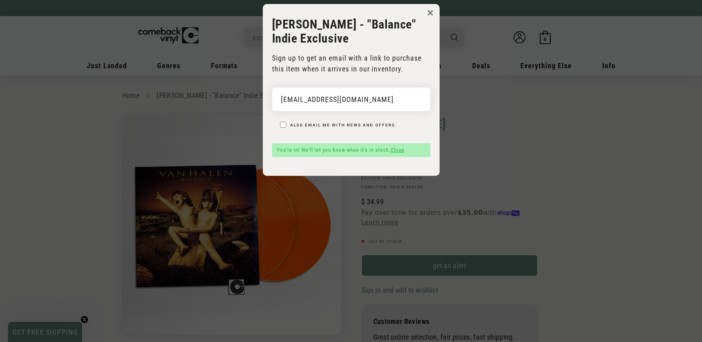
click at [431, 12] on button "×" at bounding box center [430, 13] width 6 height 12
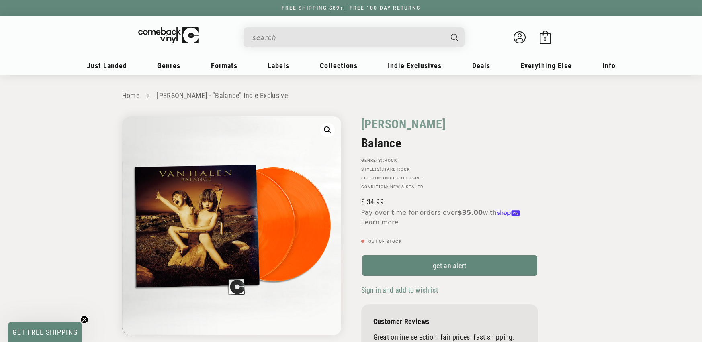
click at [313, 39] on input "When autocomplete results are available use up and down arrows to review and en…" at bounding box center [347, 37] width 190 height 16
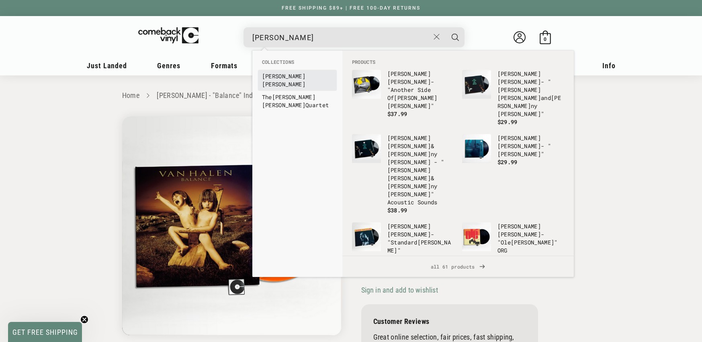
type input "john coltrane"
click at [300, 80] on b "Coltrane" at bounding box center [283, 84] width 43 height 8
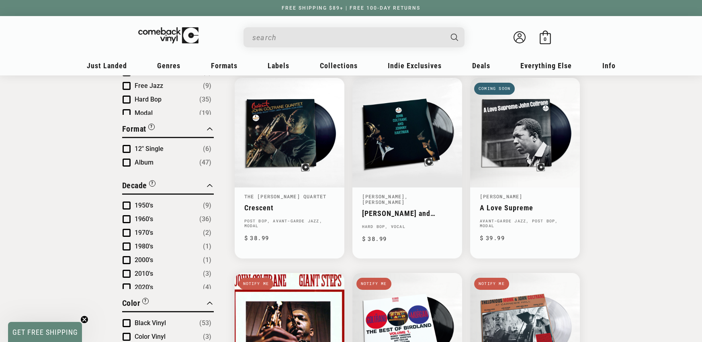
scroll to position [292, 0]
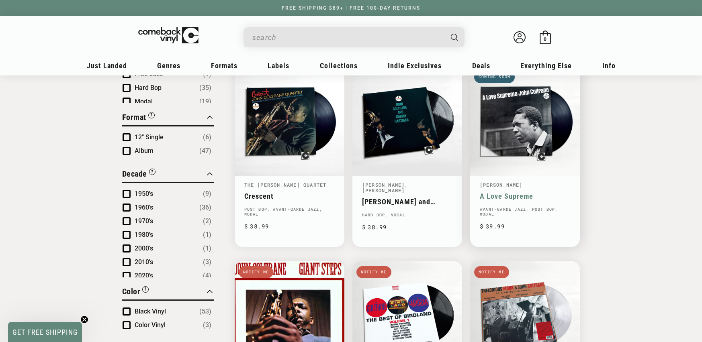
click at [508, 192] on link "A Love Supreme" at bounding box center [525, 196] width 90 height 8
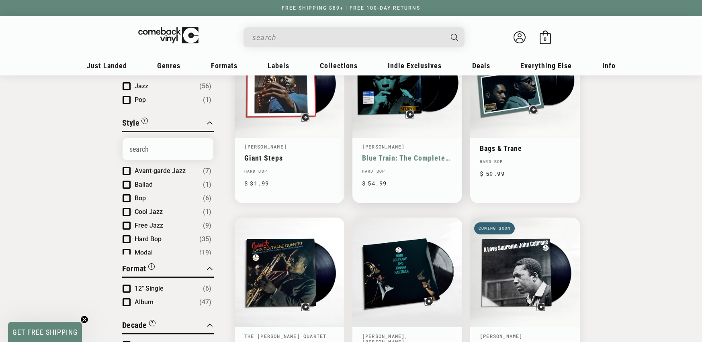
scroll to position [169, 0]
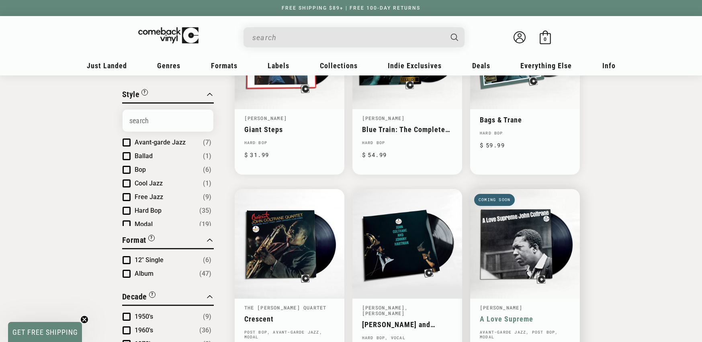
click at [553, 315] on link "A Love Supreme" at bounding box center [525, 319] width 90 height 8
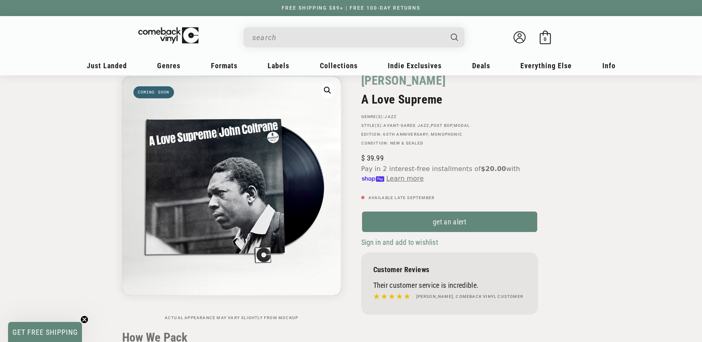
scroll to position [58, 0]
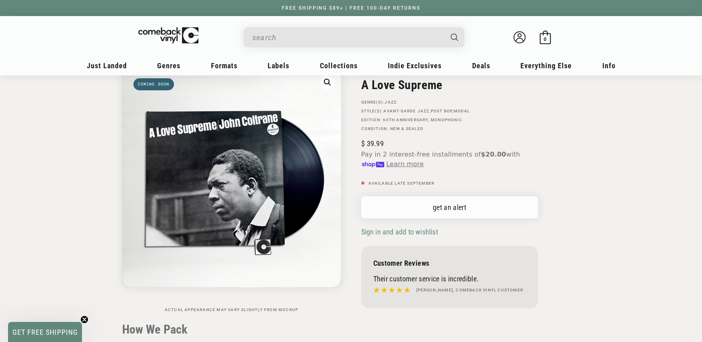
click at [470, 204] on link "get an alert" at bounding box center [449, 207] width 177 height 22
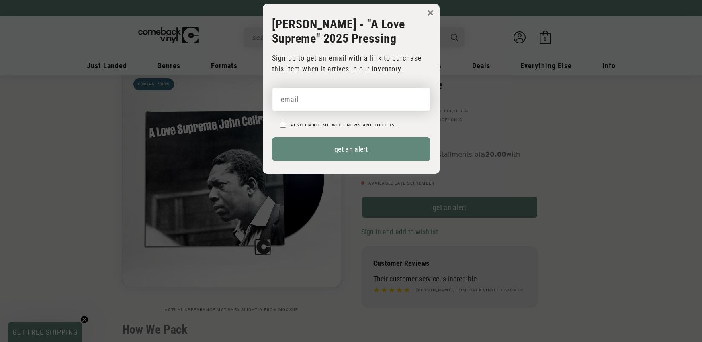
click at [328, 100] on input "email" at bounding box center [351, 100] width 158 height 24
type input "[EMAIL_ADDRESS][DOMAIN_NAME]"
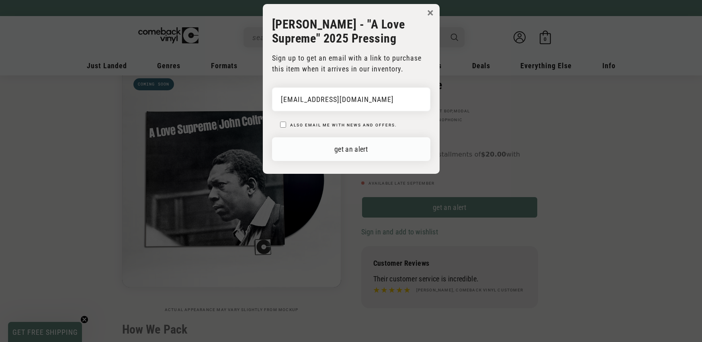
click at [396, 141] on button "get an alert" at bounding box center [351, 149] width 158 height 24
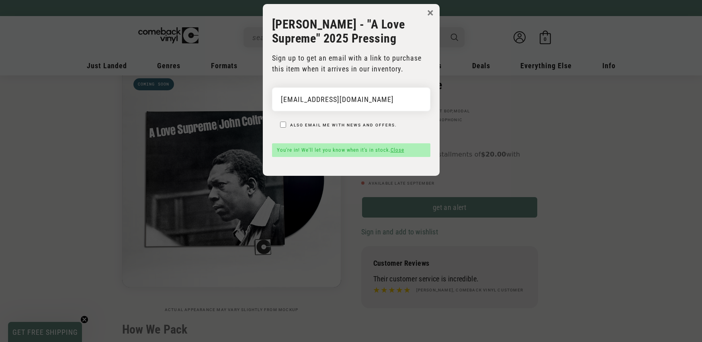
click at [433, 12] on button "×" at bounding box center [430, 13] width 6 height 12
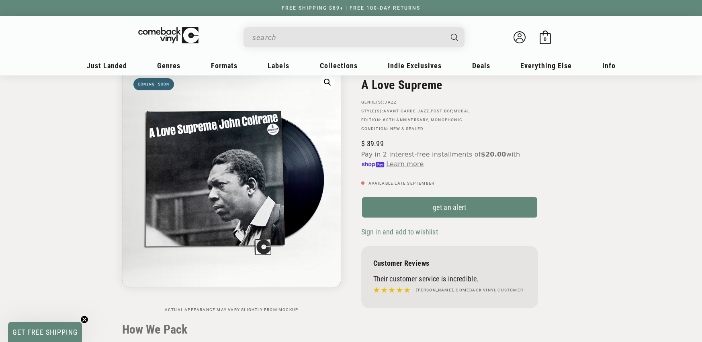
click at [326, 30] on input "When autocomplete results are available use up and down arrows to review and en…" at bounding box center [347, 37] width 190 height 16
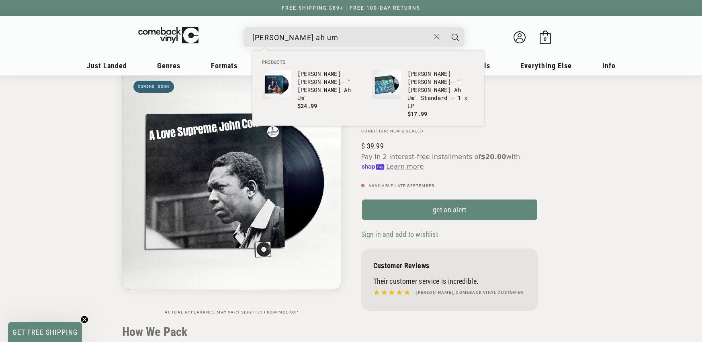
scroll to position [55, 0]
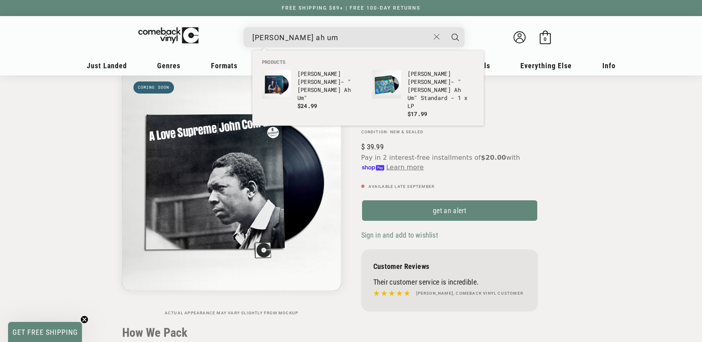
type input "[PERSON_NAME] ah um"
click at [445, 27] on button "Search" at bounding box center [455, 37] width 20 height 20
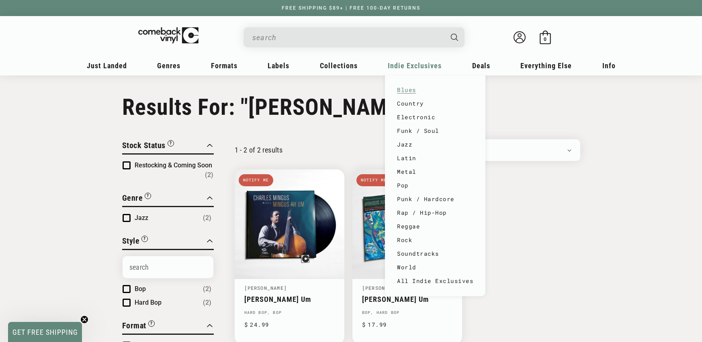
type input "[PERSON_NAME] ah um"
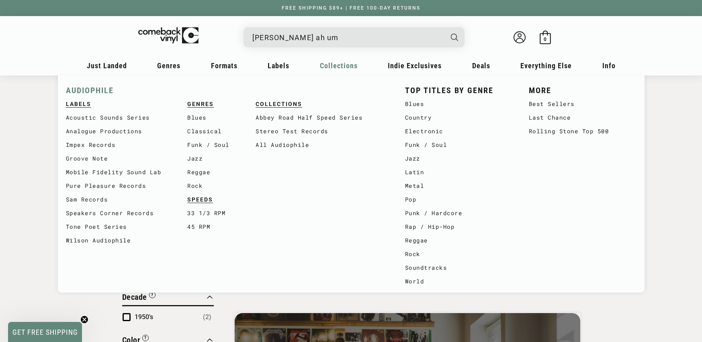
scroll to position [140, 0]
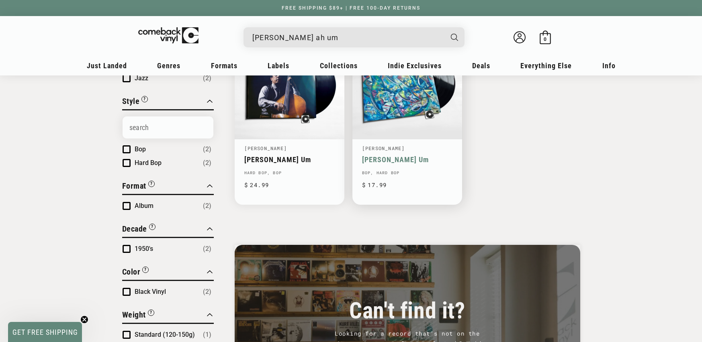
click at [396, 155] on link "[PERSON_NAME] Um" at bounding box center [407, 159] width 90 height 8
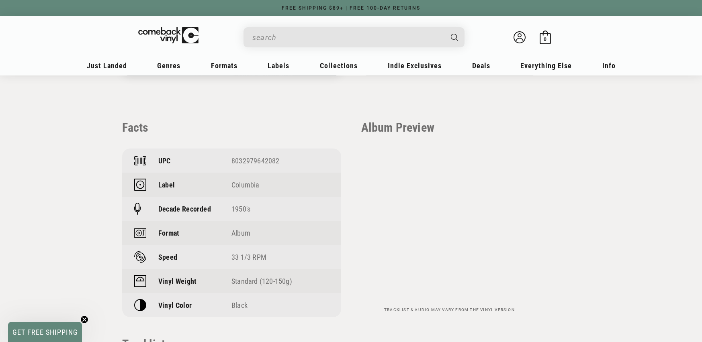
scroll to position [530, 0]
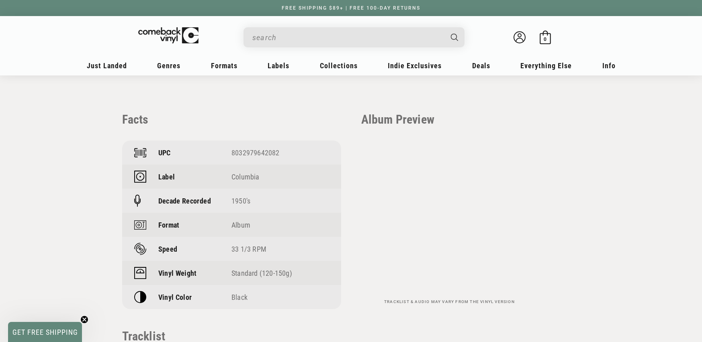
click at [304, 33] on input "When autocomplete results are available use up and down arrows to review and en…" at bounding box center [347, 37] width 190 height 16
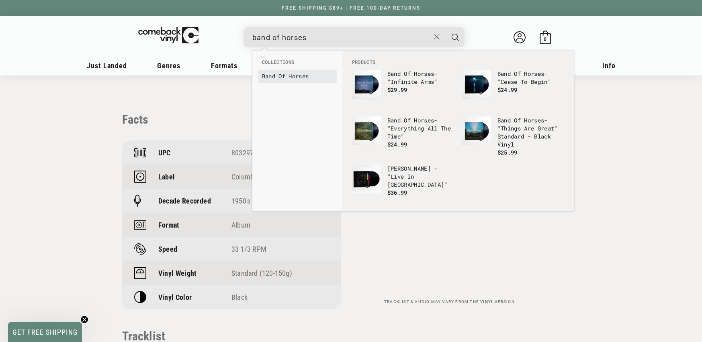
type input "band of horses"
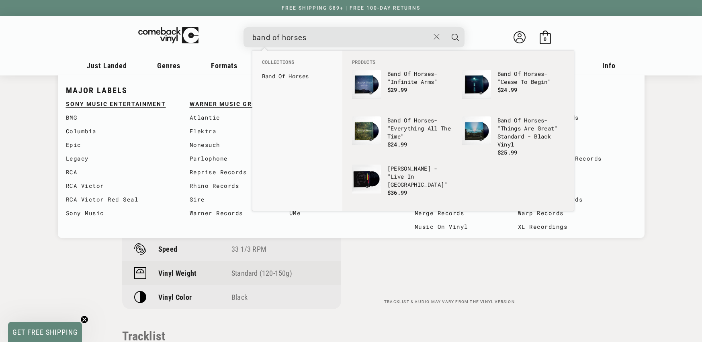
click at [280, 78] on b "Of" at bounding box center [281, 76] width 7 height 8
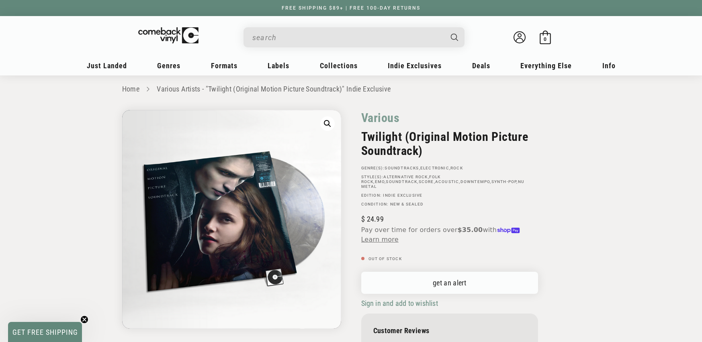
scroll to position [11, 0]
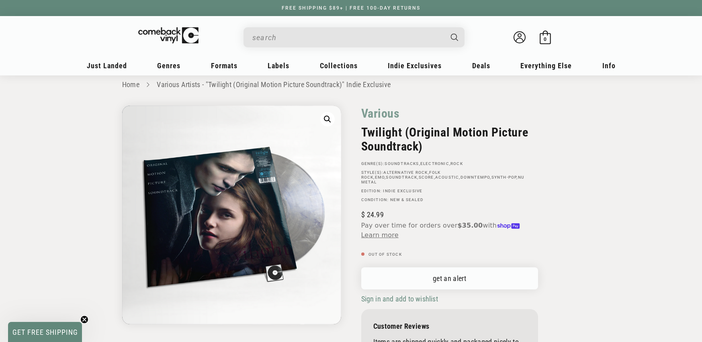
click at [430, 268] on link "get an alert" at bounding box center [449, 279] width 177 height 22
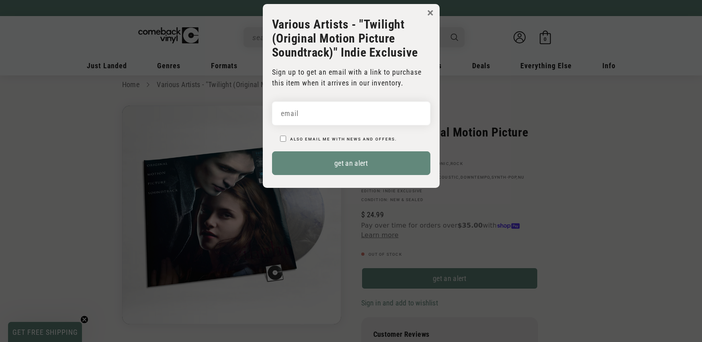
scroll to position [0, 0]
click at [333, 125] on input "email" at bounding box center [351, 114] width 158 height 24
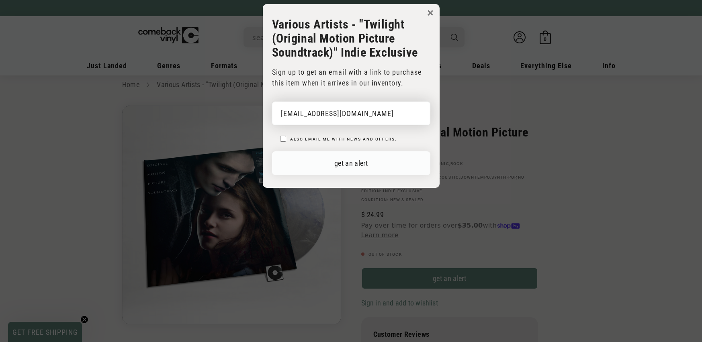
type input "[EMAIL_ADDRESS][DOMAIN_NAME]"
click at [329, 163] on button "get an alert" at bounding box center [351, 163] width 158 height 24
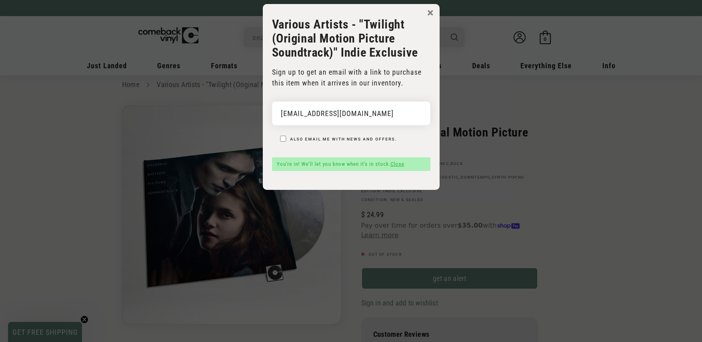
click at [431, 16] on button "×" at bounding box center [430, 13] width 6 height 12
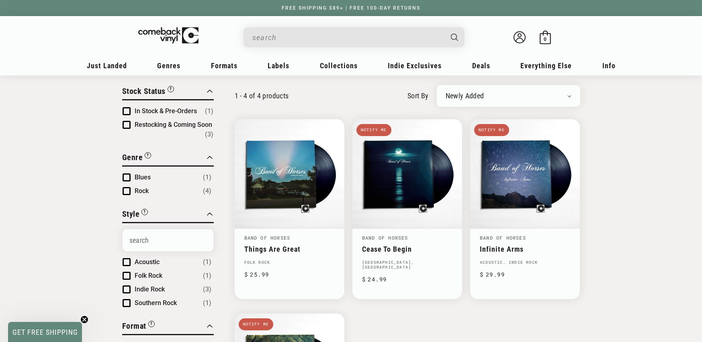
scroll to position [85, 0]
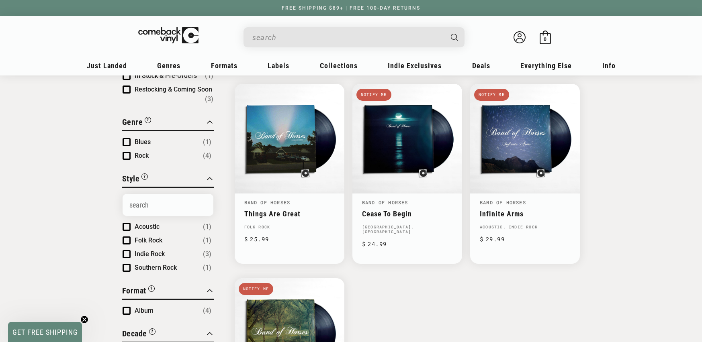
click at [347, 44] on input "When autocomplete results are available use up and down arrows to review and en…" at bounding box center [347, 37] width 190 height 16
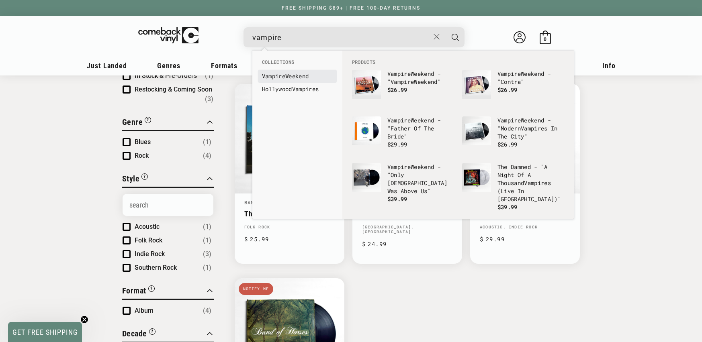
type input "vampire"
click at [308, 77] on link "Vampire Weekend" at bounding box center [297, 76] width 71 height 8
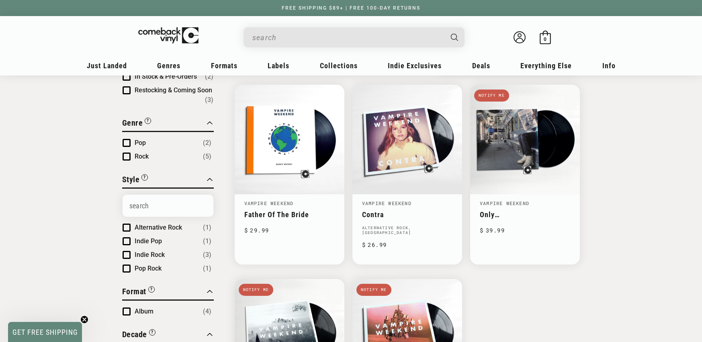
scroll to position [83, 0]
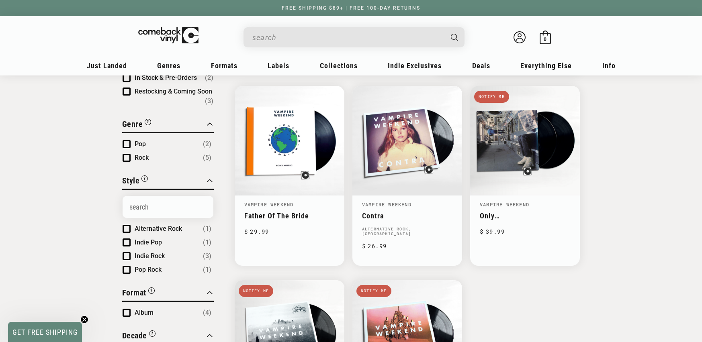
click at [300, 32] on input "When autocomplete results are available use up and down arrows to review and en…" at bounding box center [347, 37] width 190 height 16
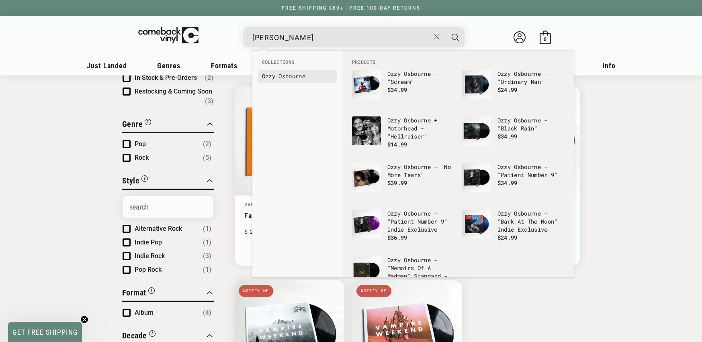
type input "ozzy osbour"
click at [289, 73] on b "Osbour" at bounding box center [288, 76] width 20 height 8
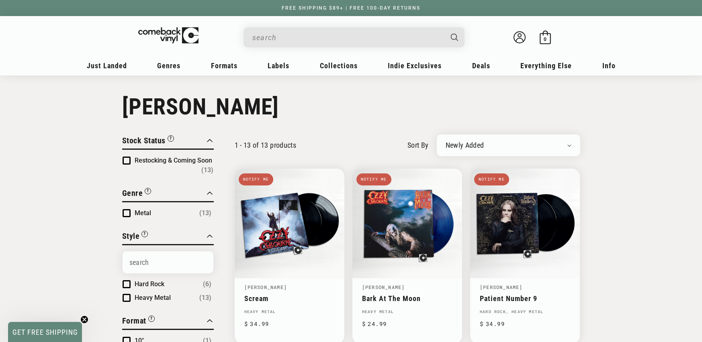
click at [291, 41] on input "When autocomplete results are available use up and down arrows to review and en…" at bounding box center [347, 37] width 190 height 16
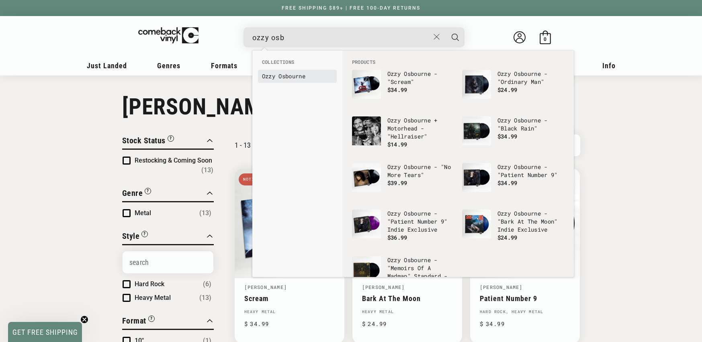
type input "ozzy osb"
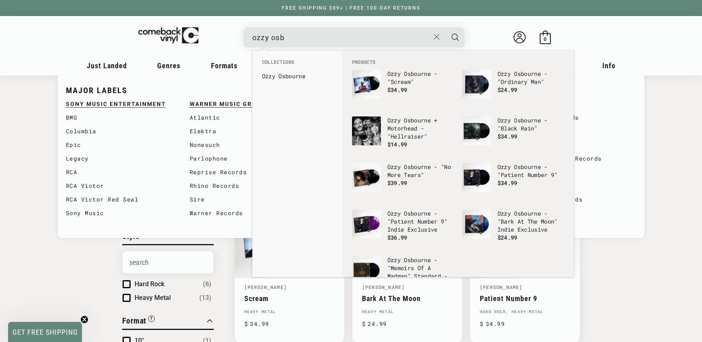
click at [271, 72] on b "Ozzy" at bounding box center [268, 76] width 13 height 8
